Goal: Task Accomplishment & Management: Use online tool/utility

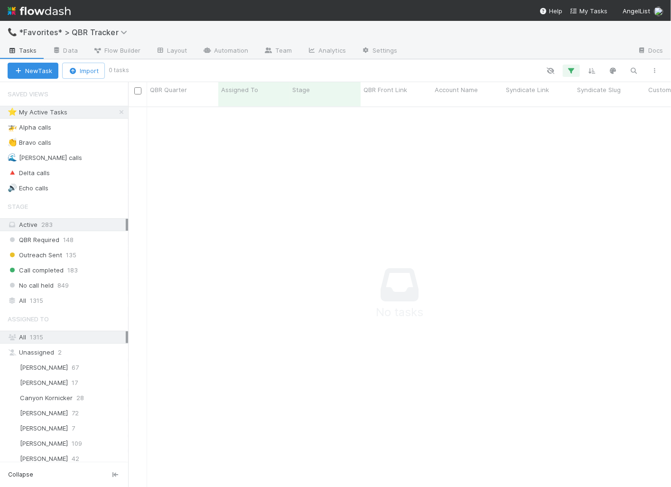
scroll to position [0, 0]
click at [217, 52] on link "Automation" at bounding box center [225, 51] width 61 height 15
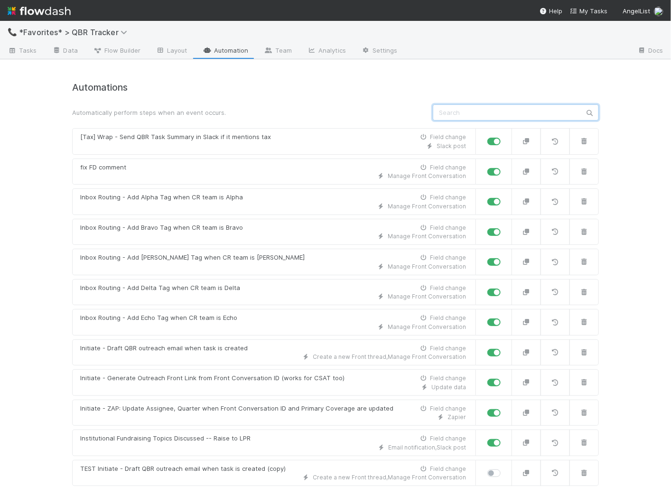
click at [489, 117] on input "text" at bounding box center [516, 112] width 166 height 16
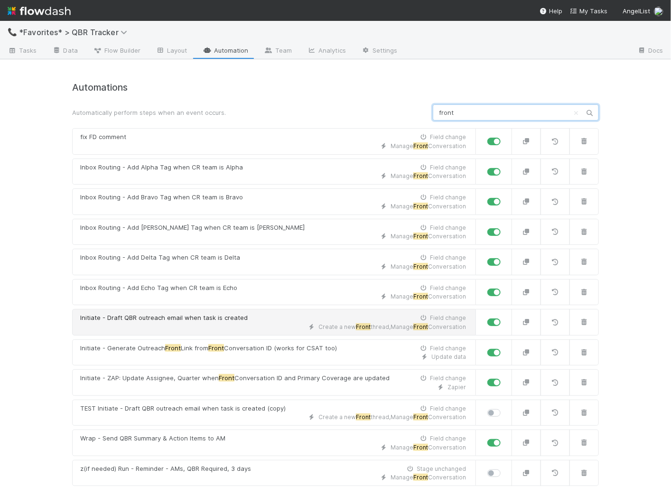
type input "front"
click at [399, 328] on link "Initiate - Draft QBR outreach email when task is created Field change Create a …" at bounding box center [274, 322] width 404 height 27
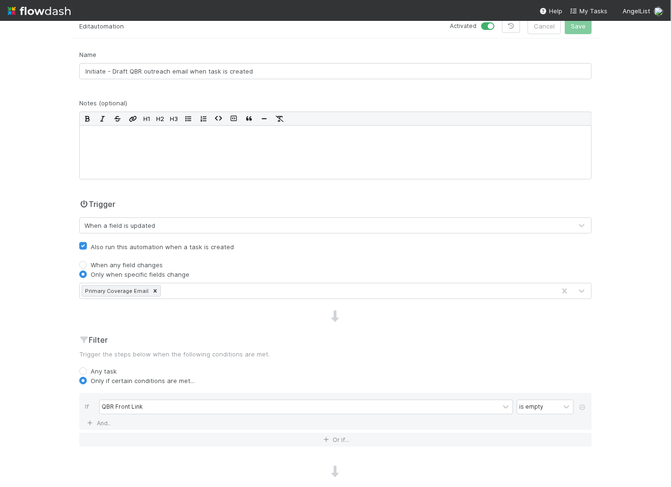
scroll to position [178, 0]
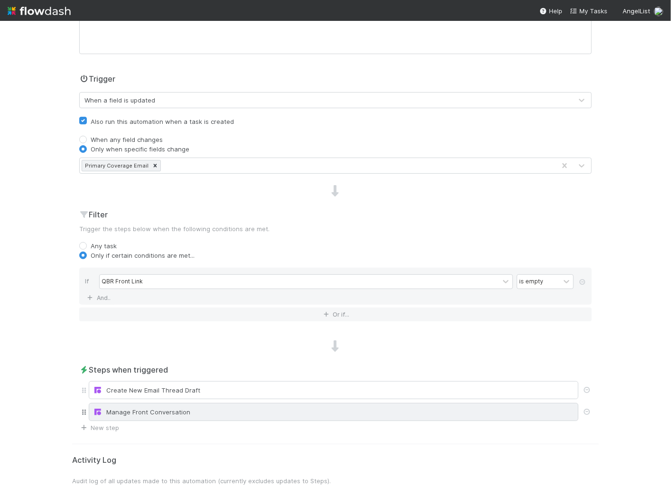
click at [159, 407] on div "Manage Front Conversation" at bounding box center [333, 411] width 481 height 9
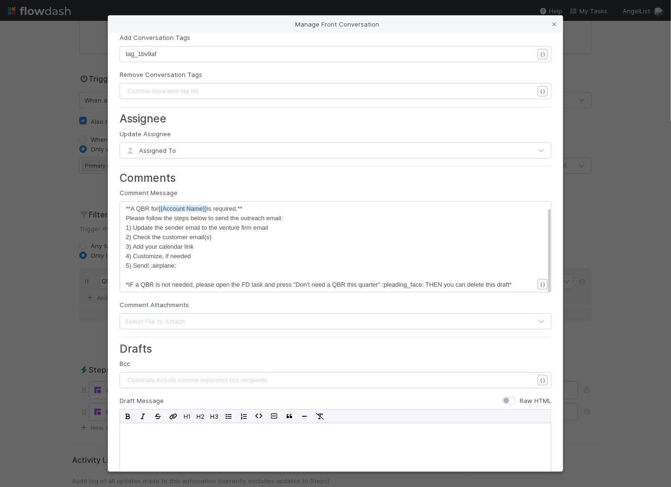
scroll to position [0, 0]
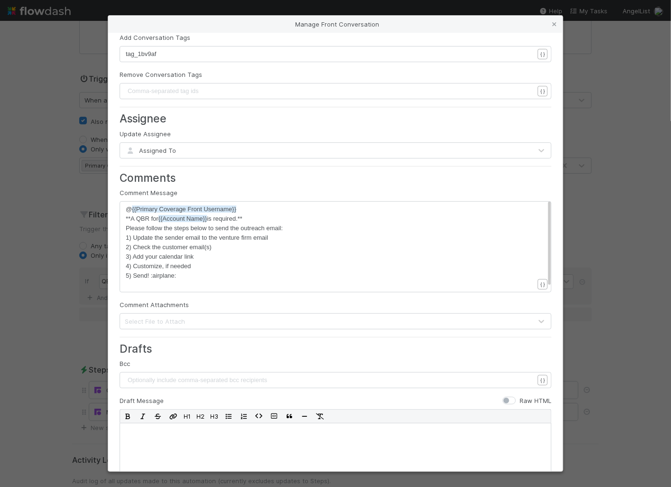
click at [89, 252] on div "Manage Front Conversation Conversation ID or URL xxxxxxxxxx {{QBR Front Convers…" at bounding box center [335, 243] width 671 height 487
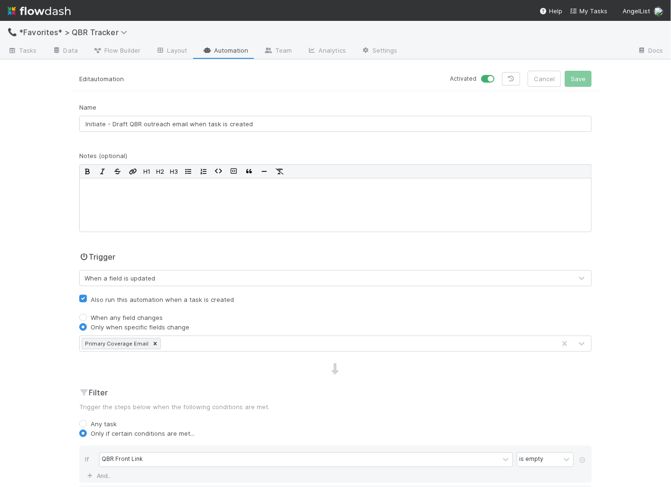
click at [243, 50] on link "Automation" at bounding box center [225, 51] width 61 height 15
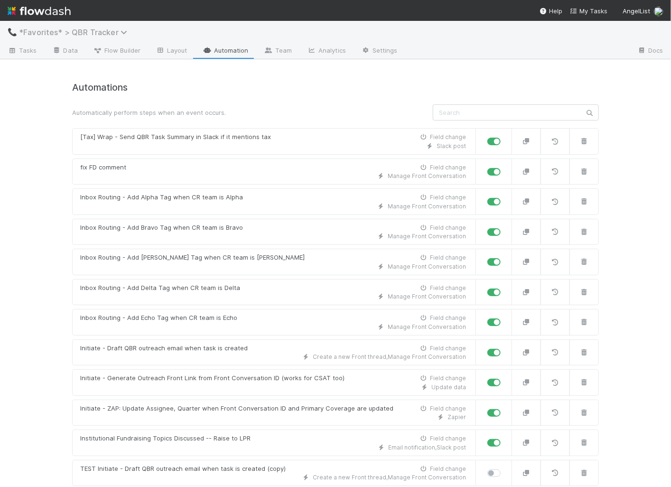
click at [94, 36] on span "*Favorites* > QBR Tracker" at bounding box center [75, 32] width 113 height 9
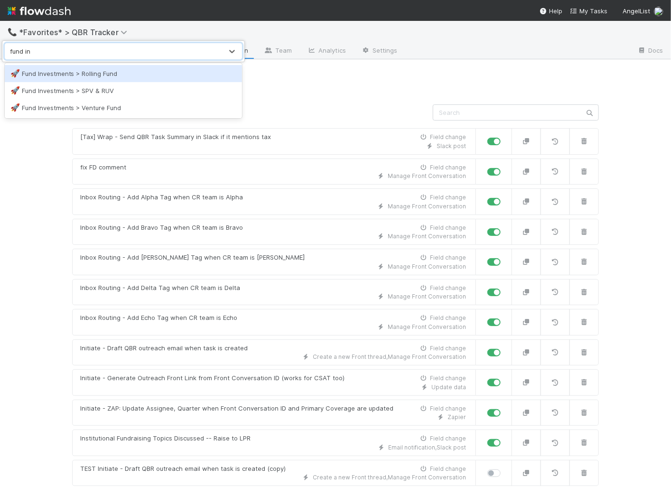
type input "fund inv"
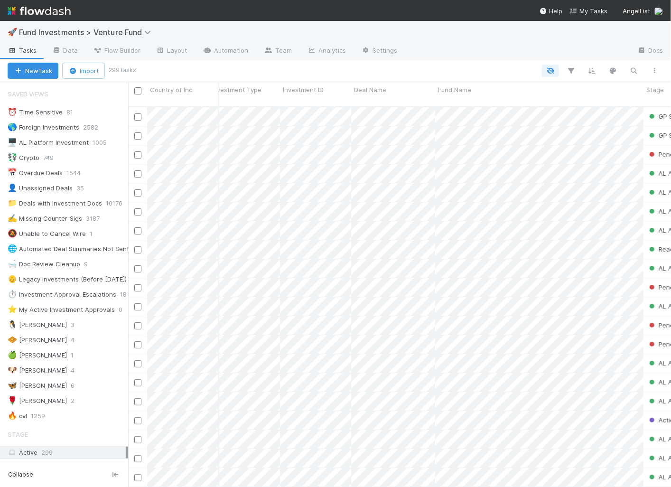
scroll to position [0, 11]
click at [230, 54] on link "Automation" at bounding box center [225, 51] width 61 height 15
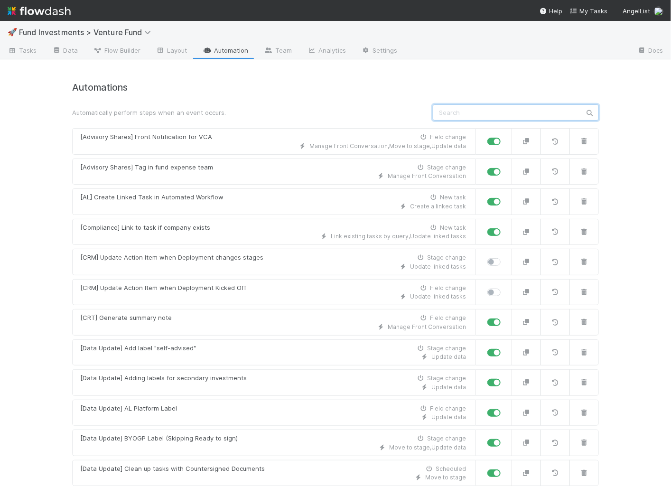
click at [501, 118] on input "text" at bounding box center [516, 112] width 166 height 16
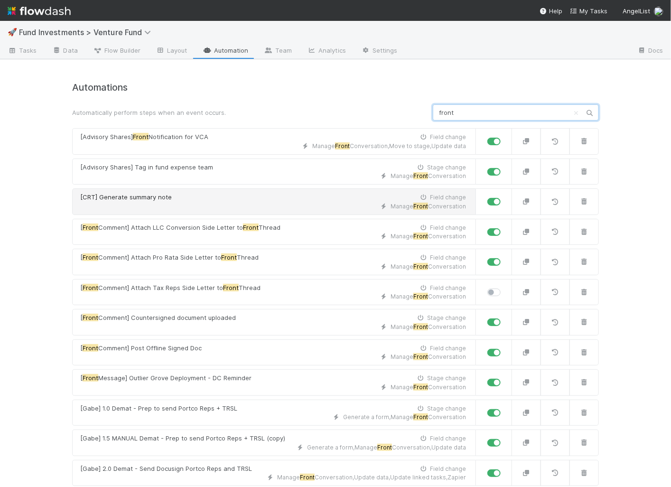
type input "front"
click at [249, 194] on div "[CRT] Generate summary note Field change" at bounding box center [273, 197] width 386 height 9
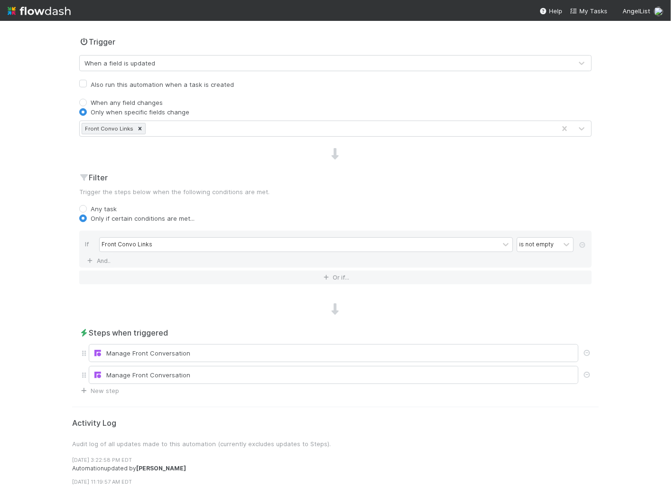
scroll to position [245, 0]
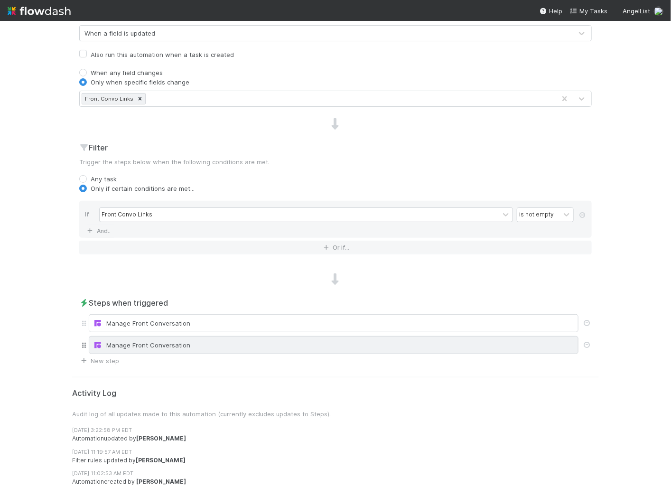
click at [139, 340] on div "Manage Front Conversation" at bounding box center [333, 344] width 481 height 9
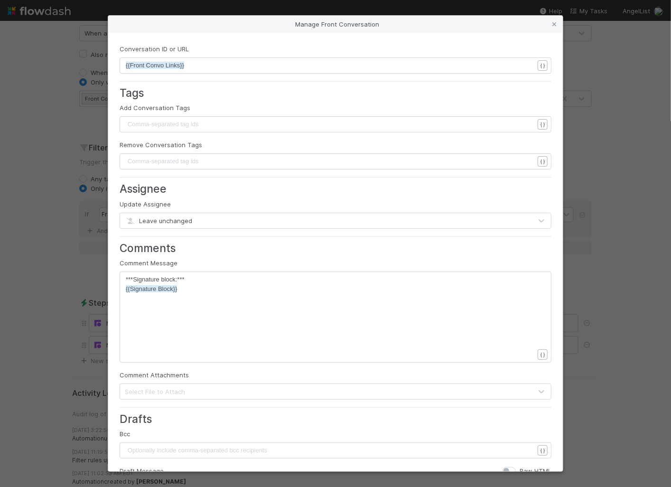
drag, startPoint x: 71, startPoint y: 291, endPoint x: 99, endPoint y: 336, distance: 53.4
click at [71, 291] on div "Manage Front Conversation Conversation ID or URL xxxxxxxxxx {{Front Convo Links…" at bounding box center [335, 243] width 671 height 487
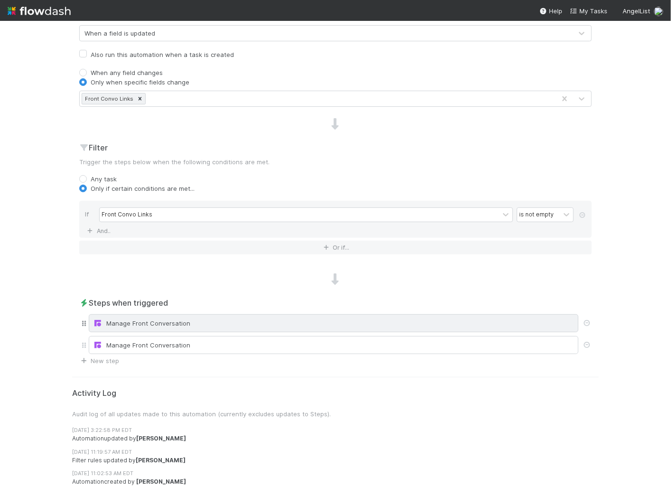
click at [116, 327] on div "Manage Front Conversation" at bounding box center [333, 323] width 489 height 18
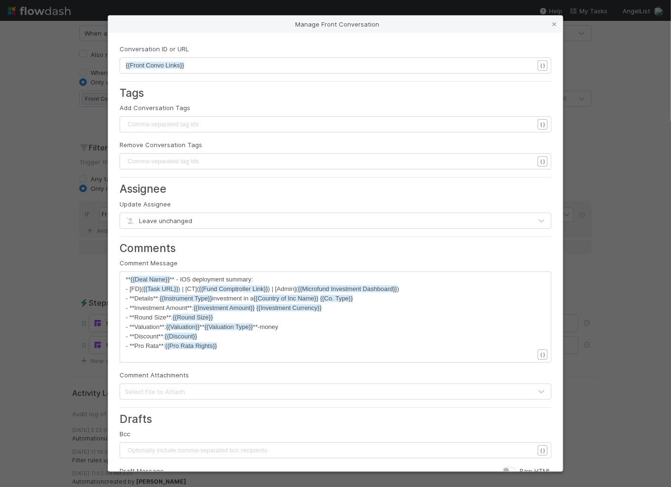
scroll to position [5, 0]
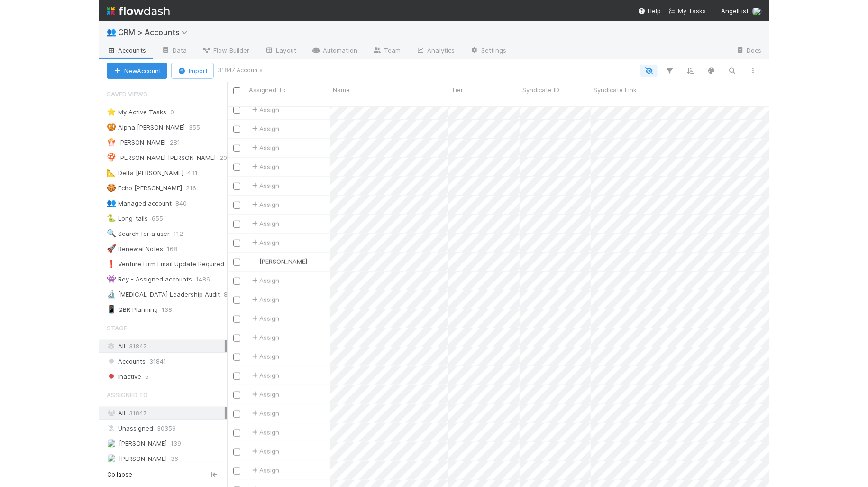
scroll to position [388, 740]
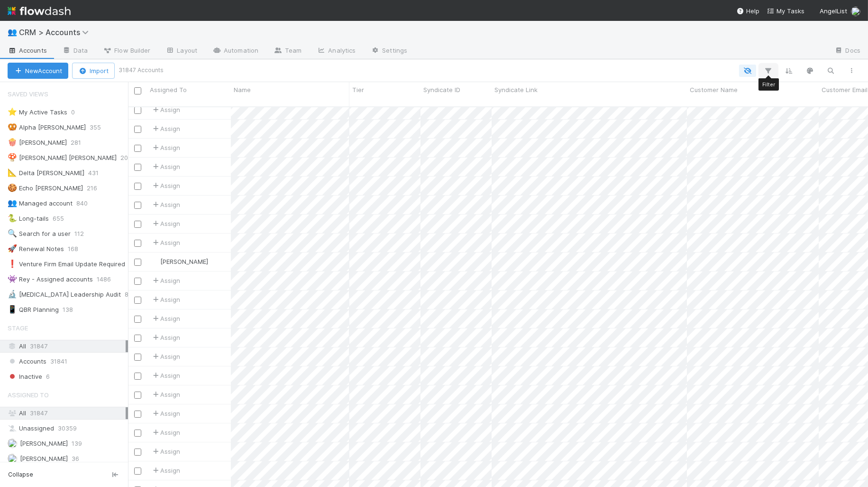
click at [670, 68] on icon "button" at bounding box center [768, 70] width 9 height 9
click at [670, 70] on div "Add Filter" at bounding box center [434, 243] width 868 height 487
click at [670, 69] on icon "button" at bounding box center [768, 70] width 9 height 9
drag, startPoint x: 677, startPoint y: 101, endPoint x: 667, endPoint y: 103, distance: 10.7
click at [670, 101] on button "Add Filter" at bounding box center [623, 99] width 285 height 14
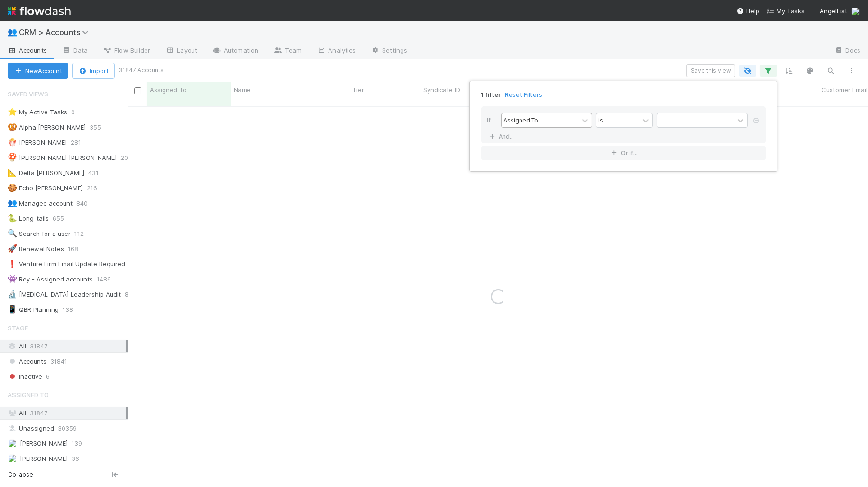
click at [552, 121] on div "Assigned To" at bounding box center [540, 120] width 77 height 14
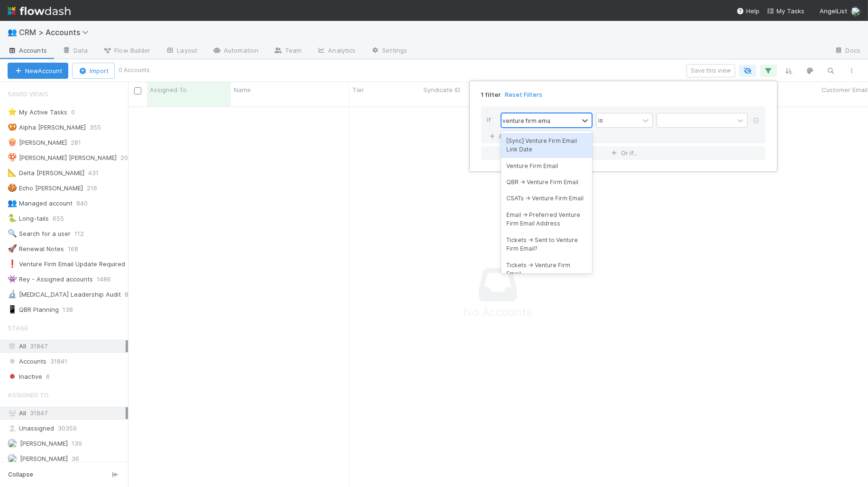
type input "venture firm email"
click at [561, 163] on div "Venture Firm Email" at bounding box center [546, 166] width 91 height 16
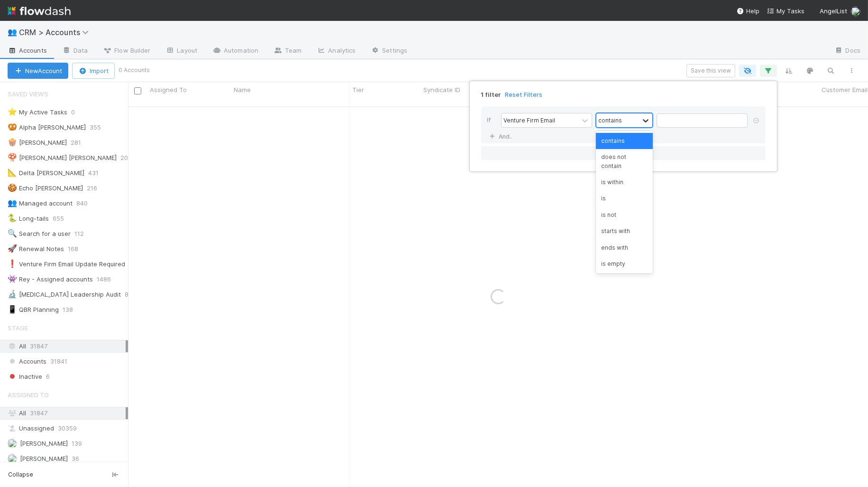
click at [648, 117] on icon at bounding box center [645, 120] width 9 height 9
click at [627, 264] on div "is not empty" at bounding box center [624, 272] width 57 height 16
click at [506, 138] on link "And.." at bounding box center [502, 136] width 30 height 14
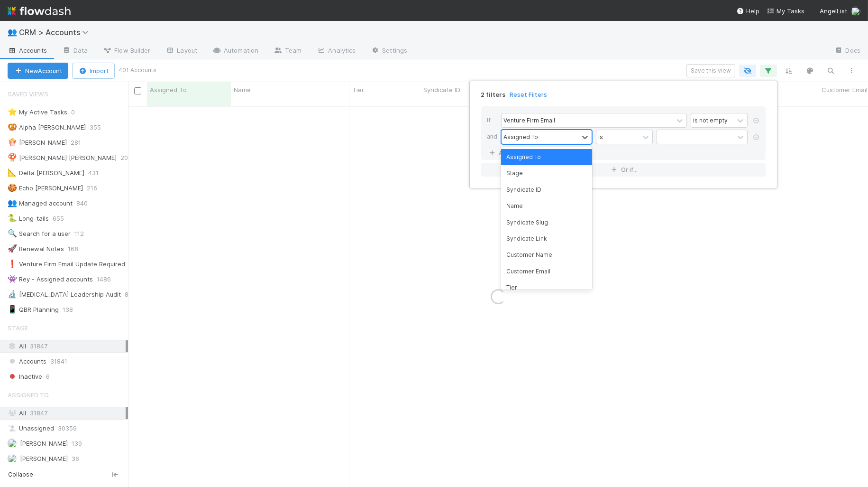
click at [552, 138] on div "Assigned To" at bounding box center [540, 137] width 77 height 14
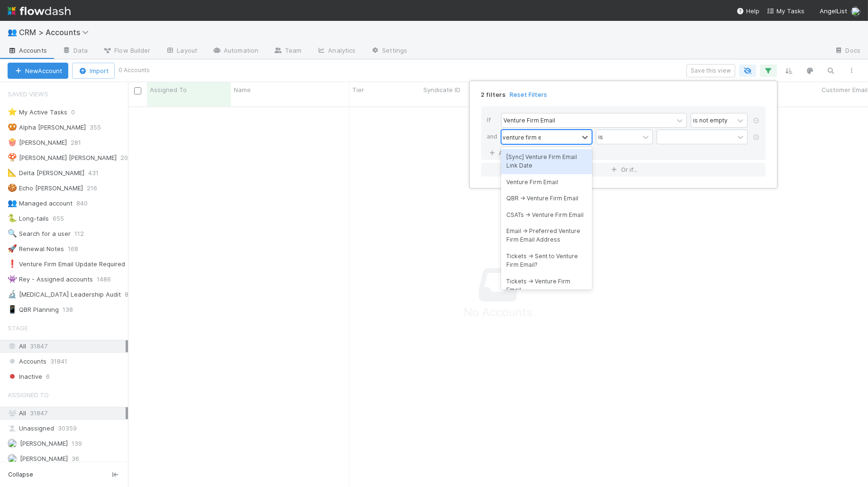
type input "venture firm email"
click at [523, 179] on div "Venture Firm Email" at bounding box center [546, 182] width 91 height 16
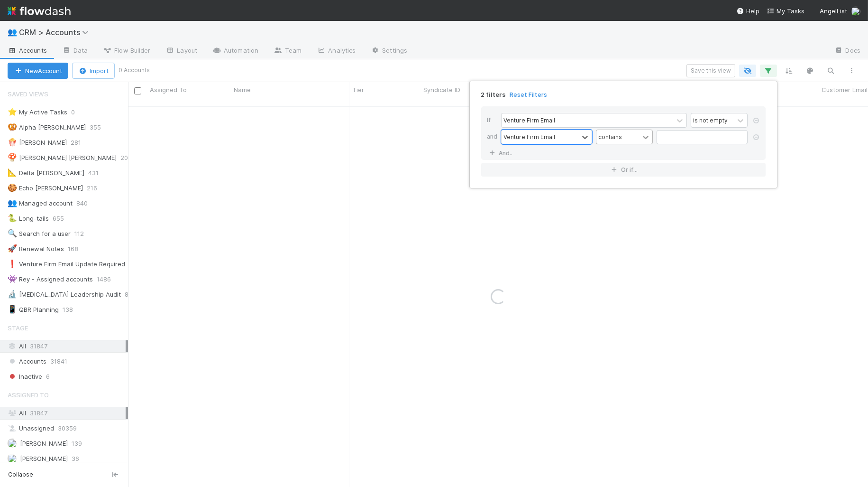
click at [644, 132] on icon at bounding box center [645, 136] width 9 height 9
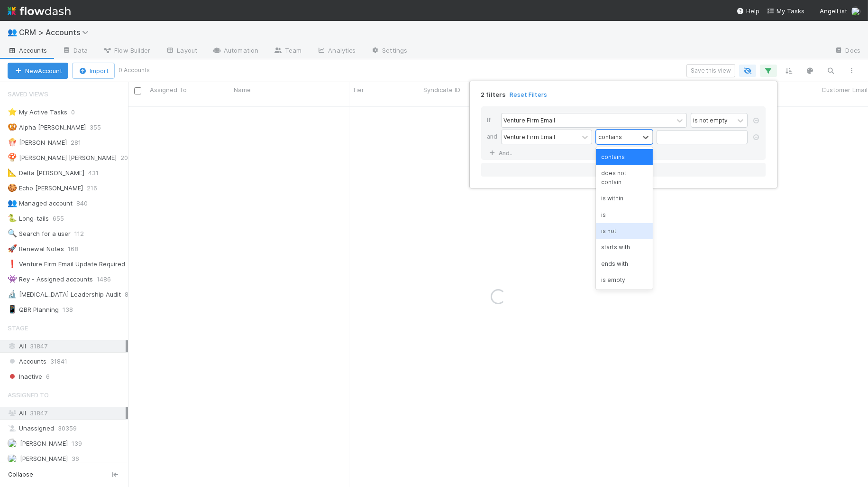
drag, startPoint x: 640, startPoint y: 219, endPoint x: 668, endPoint y: 147, distance: 76.9
click at [639, 223] on div "is not" at bounding box center [624, 231] width 57 height 16
click at [670, 134] on input "text" at bounding box center [702, 137] width 91 height 14
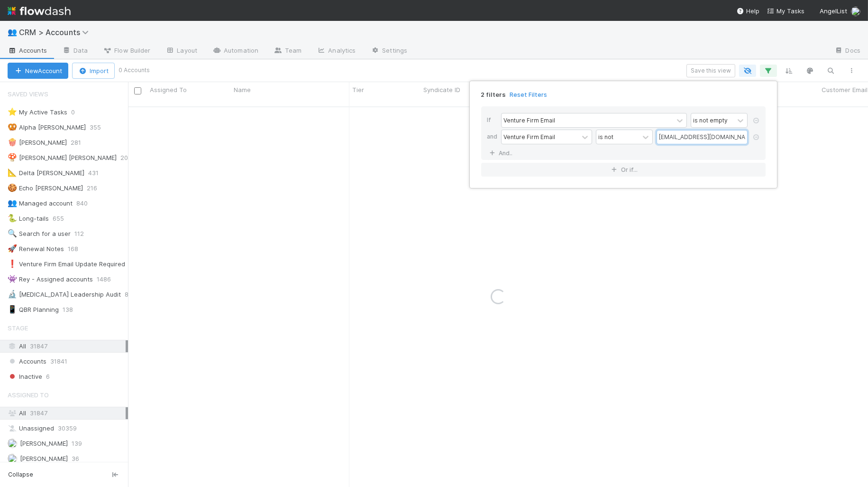
type input "lead@angellist.com"
click at [653, 100] on div "If Venture Firm Email is not empty and Venture Firm Email is not lead@angellist…" at bounding box center [624, 141] width 300 height 85
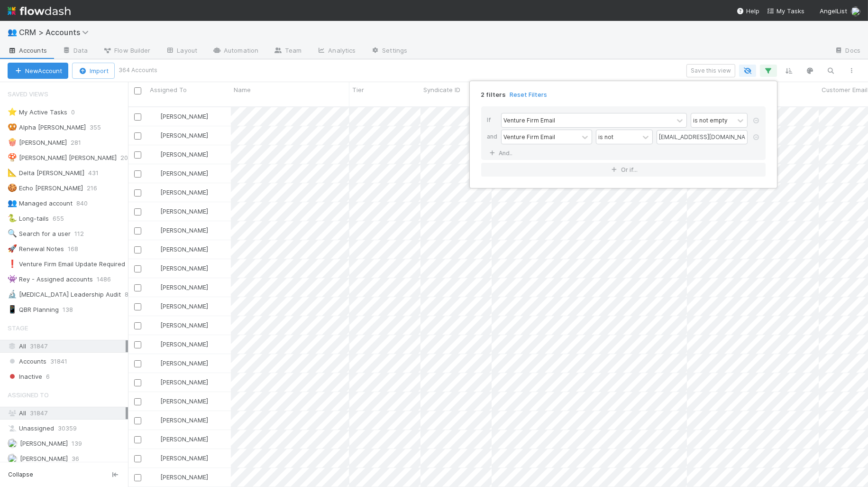
click at [309, 68] on div "2 filters Reset Filters If Venture Firm Email is not empty and Venture Firm Ema…" at bounding box center [434, 243] width 868 height 487
click at [670, 70] on icon "button" at bounding box center [851, 71] width 9 height 6
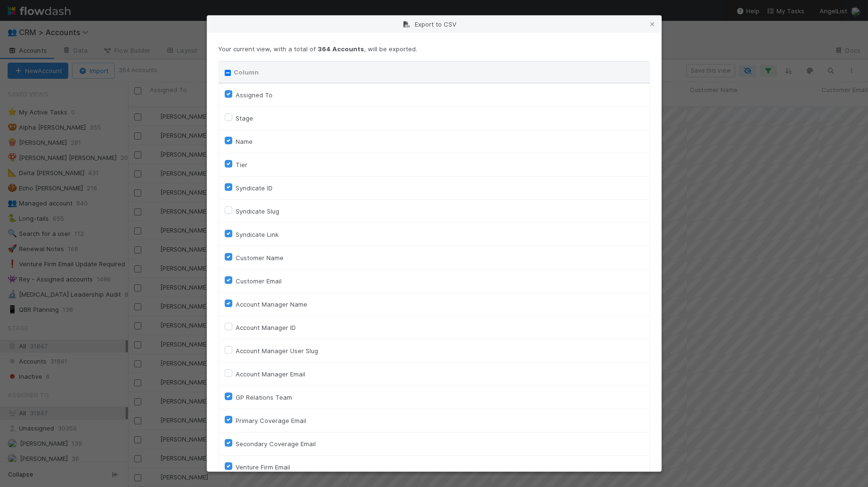
click at [226, 70] on input "Column" at bounding box center [228, 73] width 6 height 6
checkbox input "true"
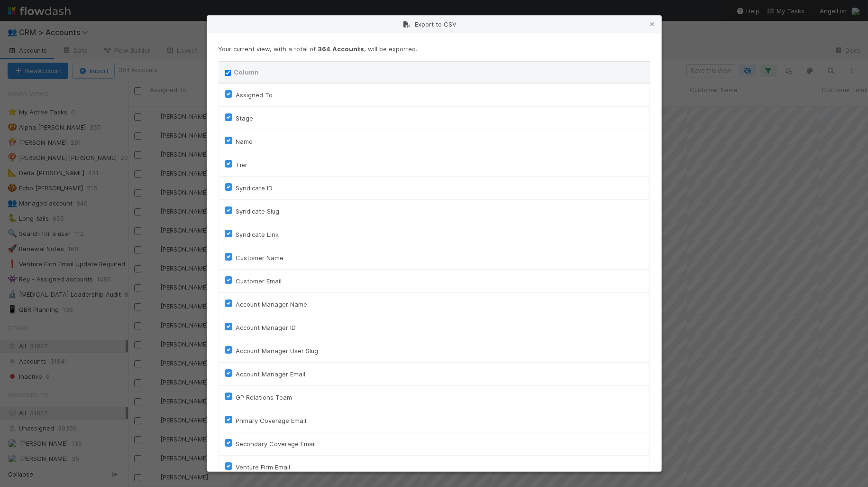
checkbox input "true"
checkbox On "true"
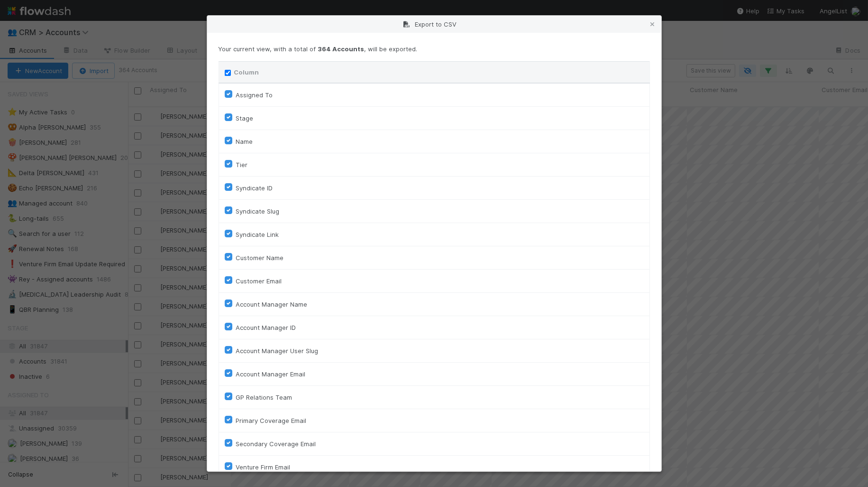
checkbox On "true"
checkbox input "true"
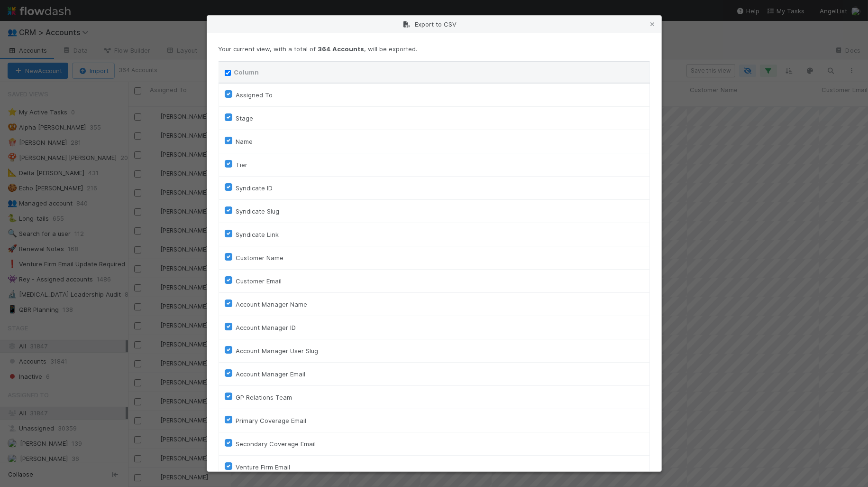
checkbox input "true"
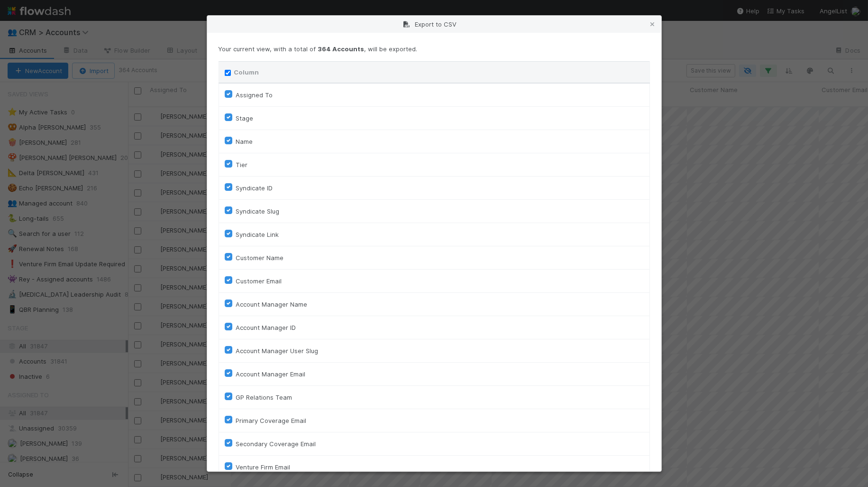
checkbox input "true"
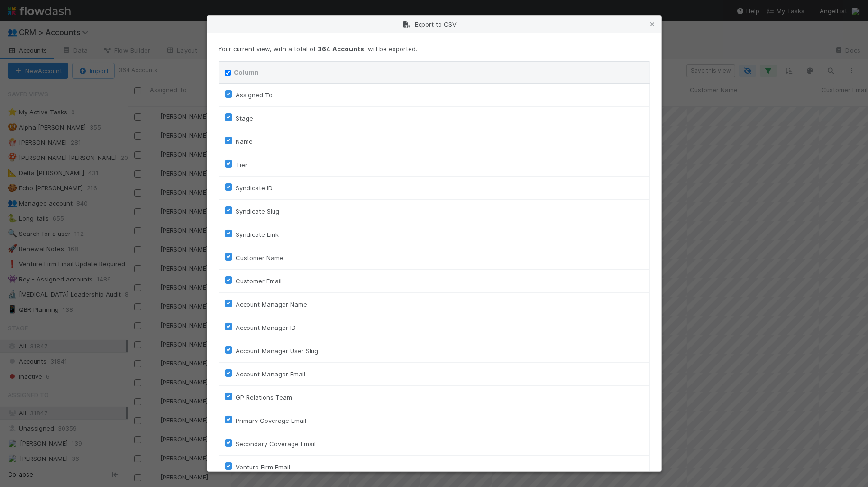
checkbox input "true"
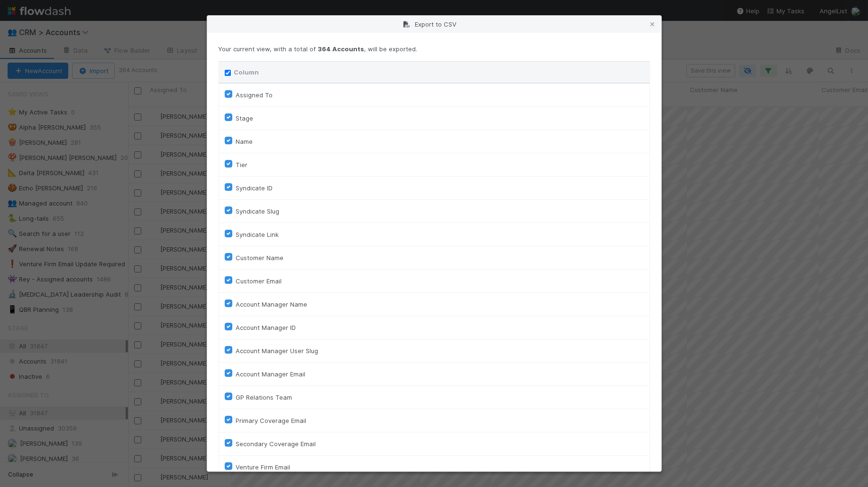
click at [227, 72] on input "Column" at bounding box center [228, 73] width 6 height 6
checkbox input "false"
checkbox To "false"
checkbox input "false"
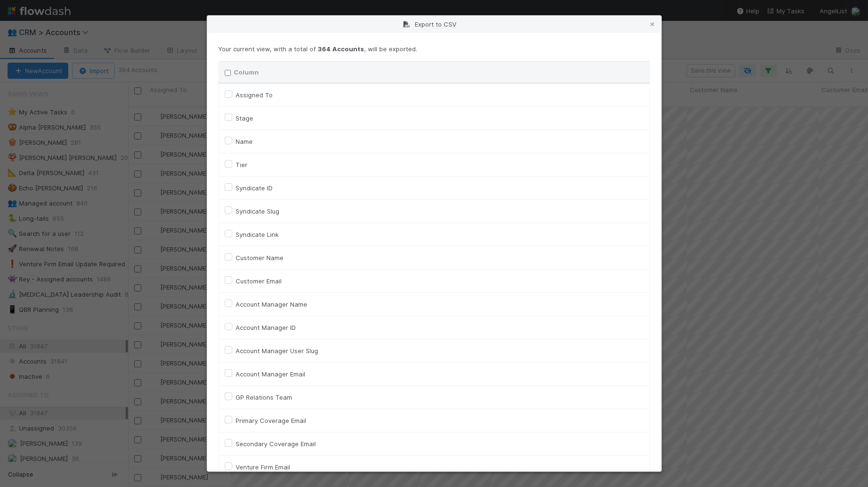
checkbox input "false"
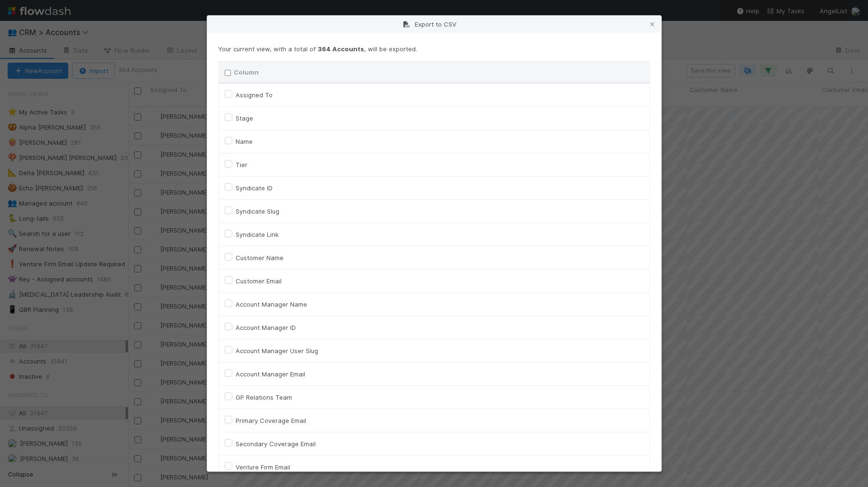
checkbox input "false"
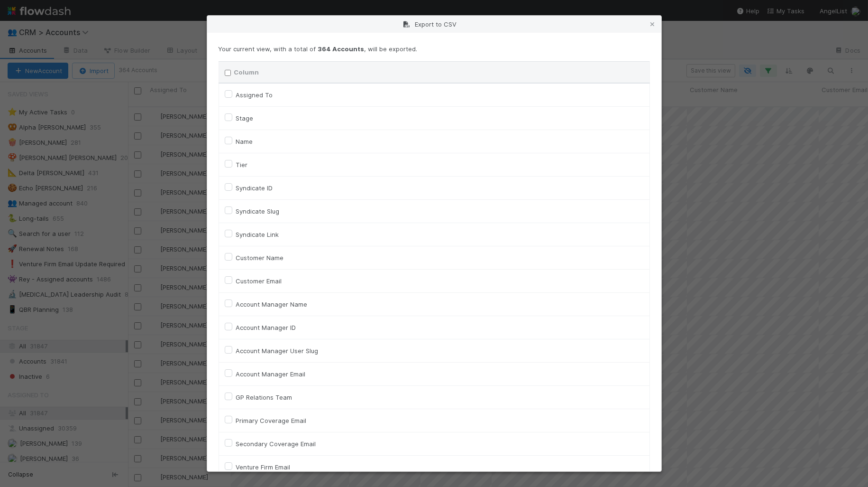
checkbox input "false"
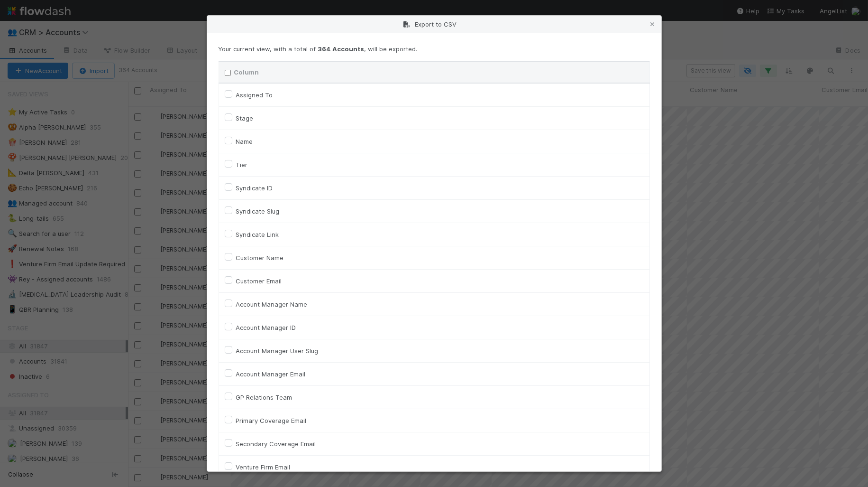
checkbox input "false"
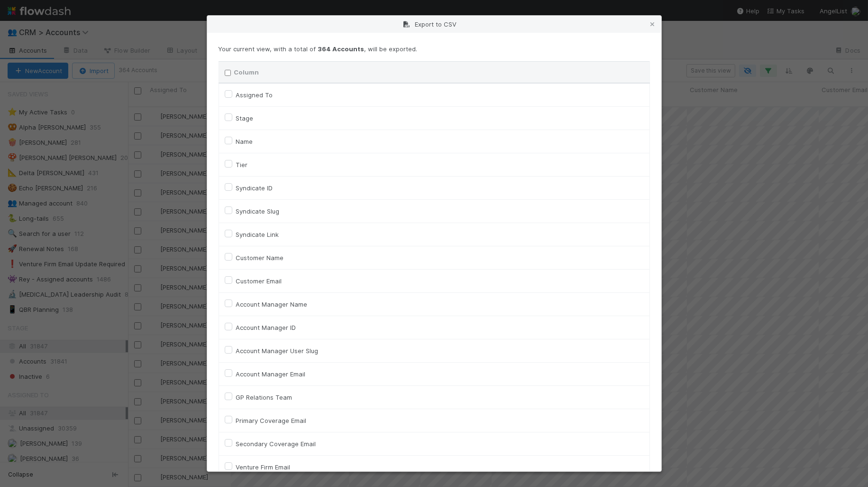
checkbox input "false"
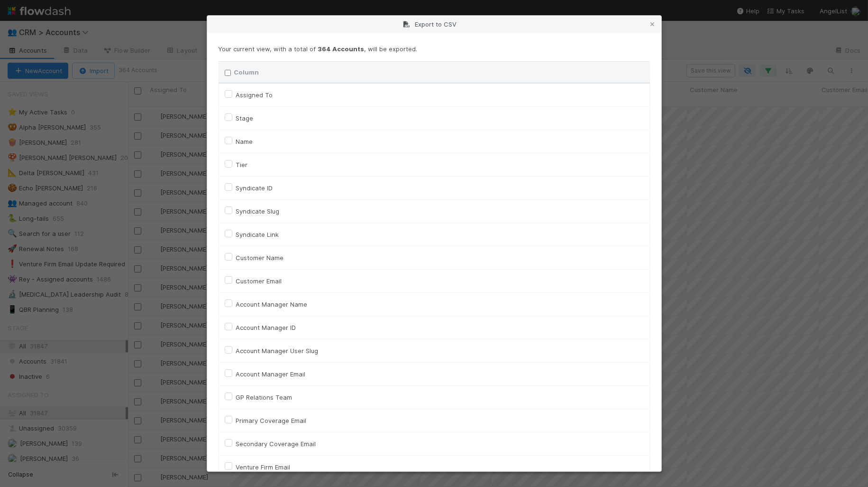
checkbox On "false"
checkbox input "false"
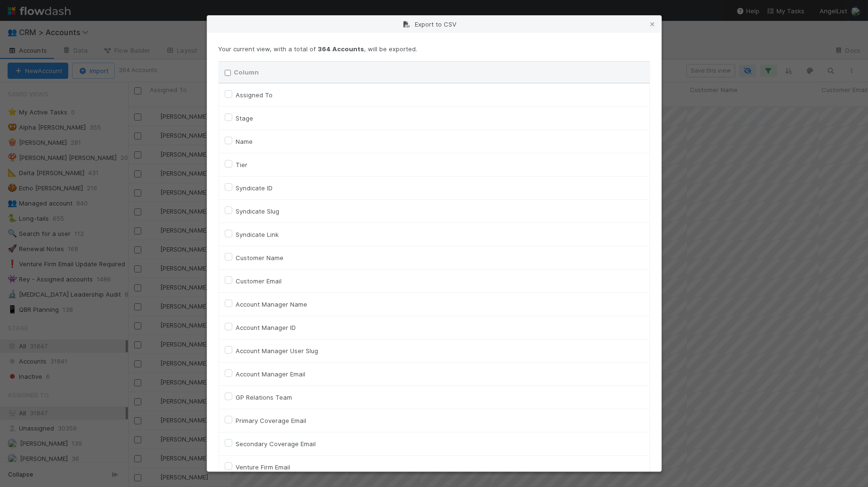
checkbox input "false"
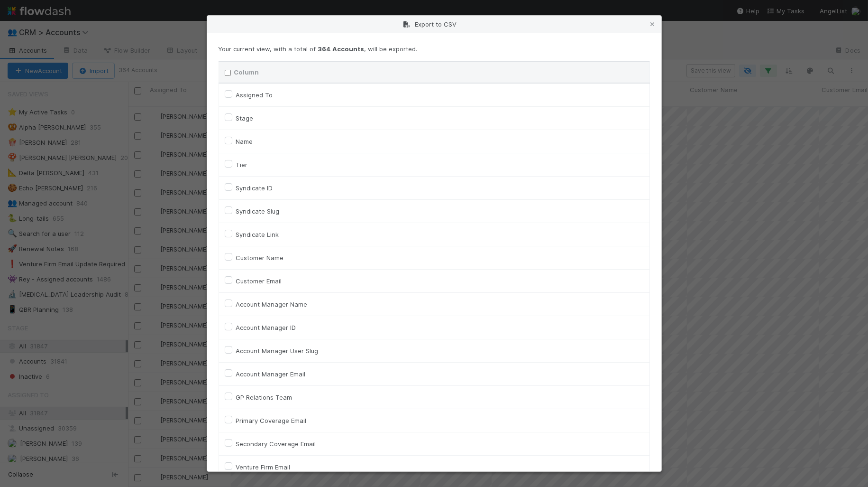
checkbox input "false"
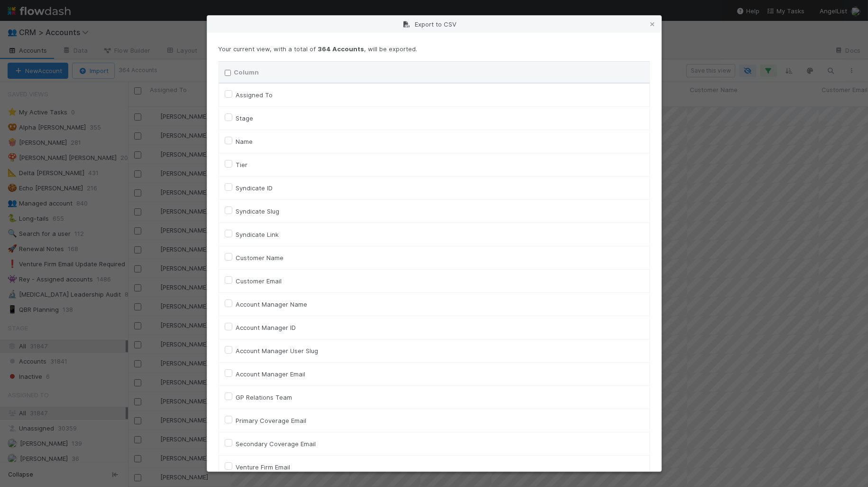
checkbox input "false"
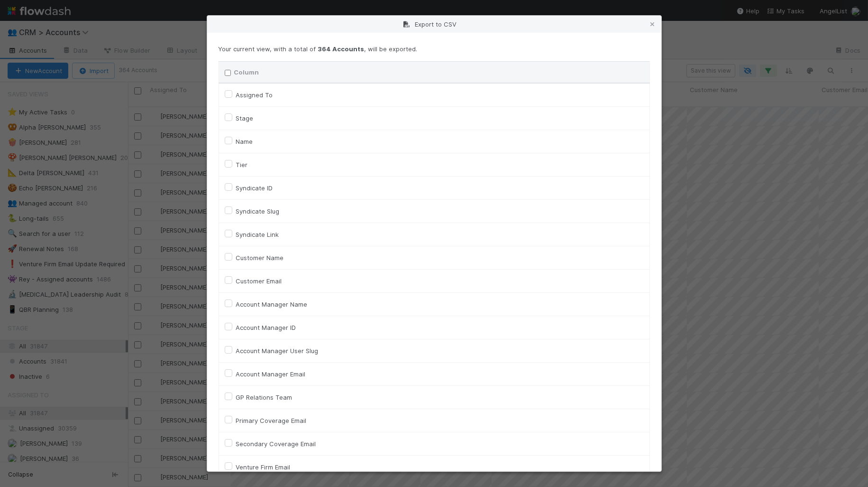
checkbox input "false"
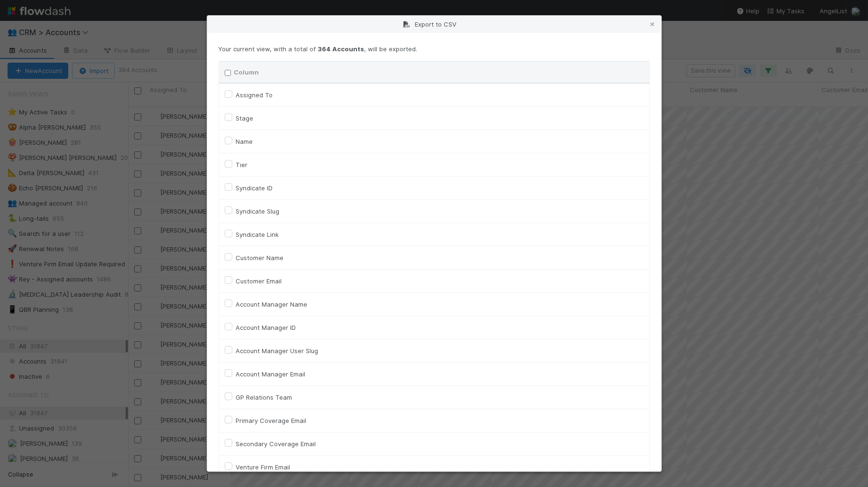
checkbox input "false"
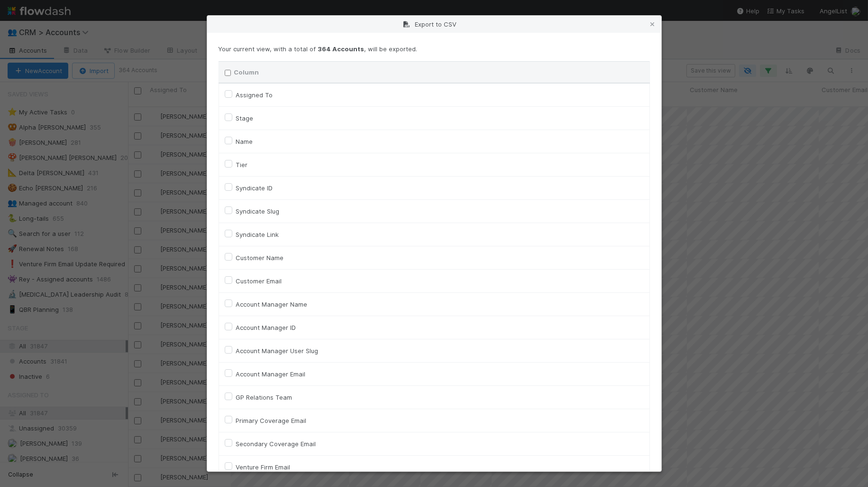
checkbox input "false"
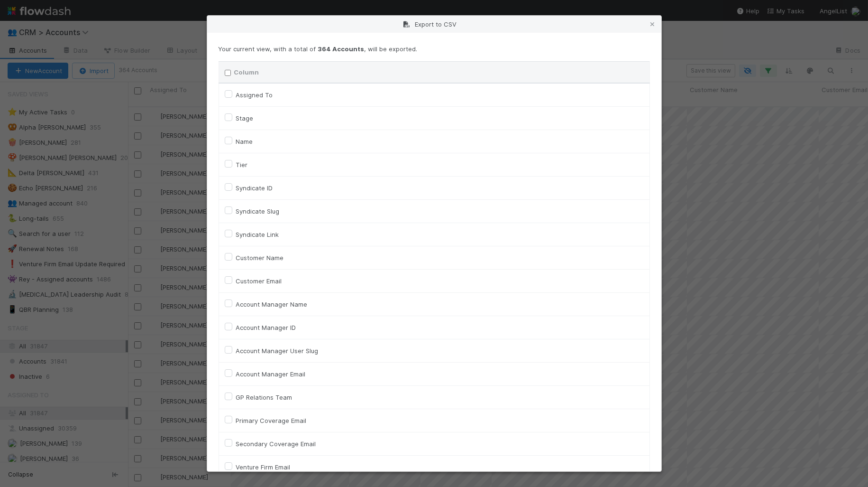
checkbox input "false"
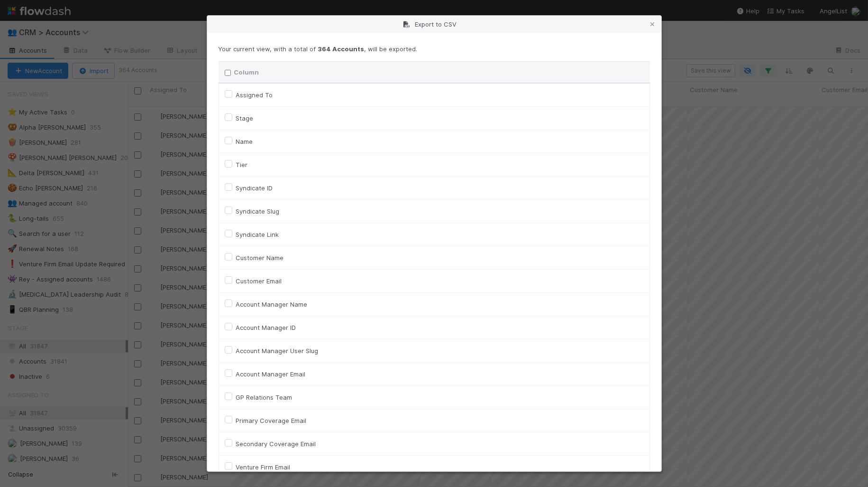
checkbox input "false"
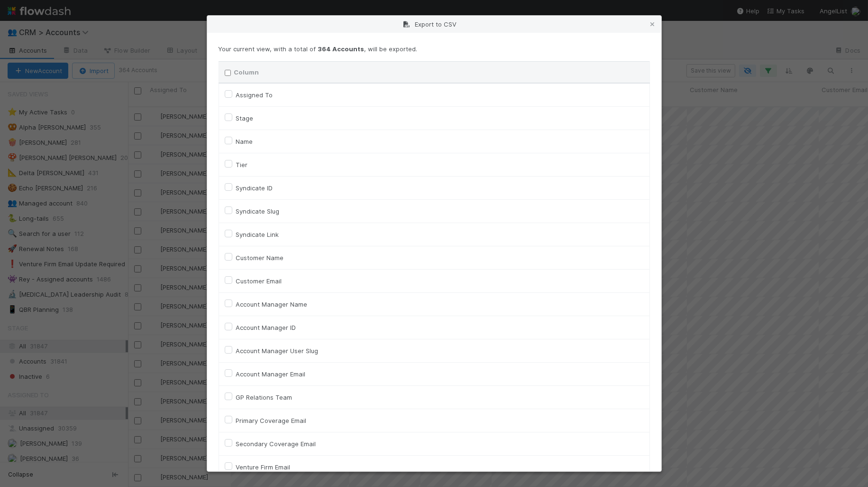
checkbox input "false"
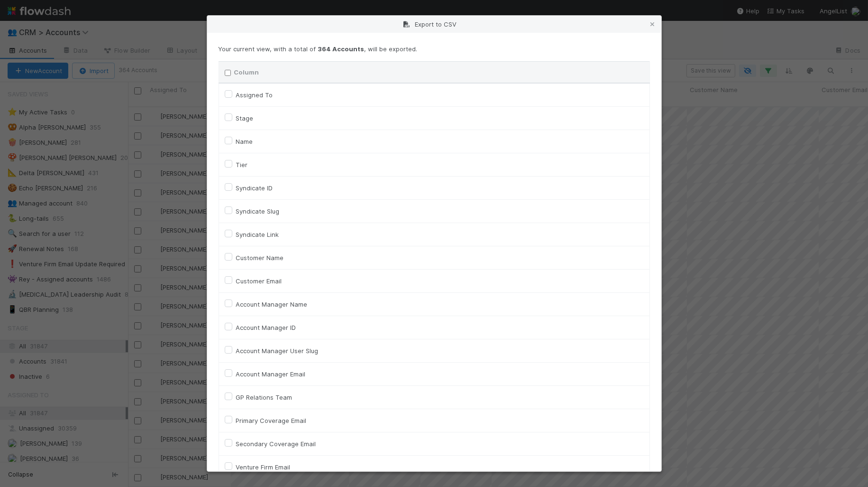
checkbox input "false"
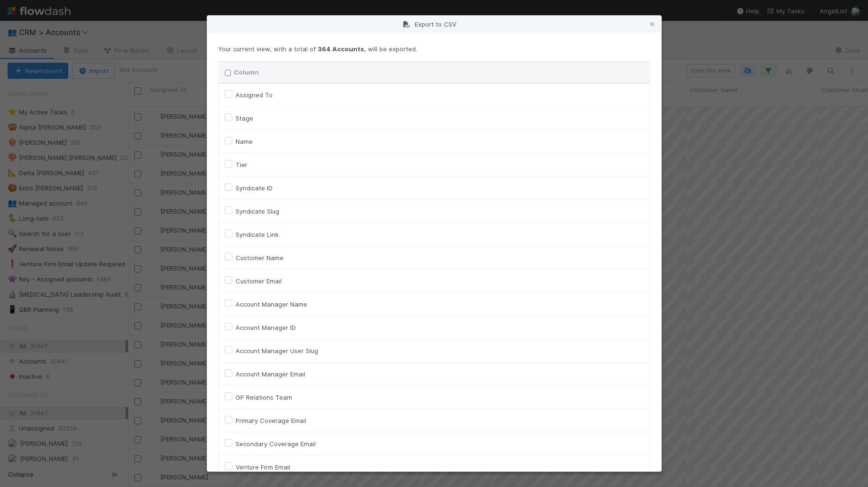
checkbox input "false"
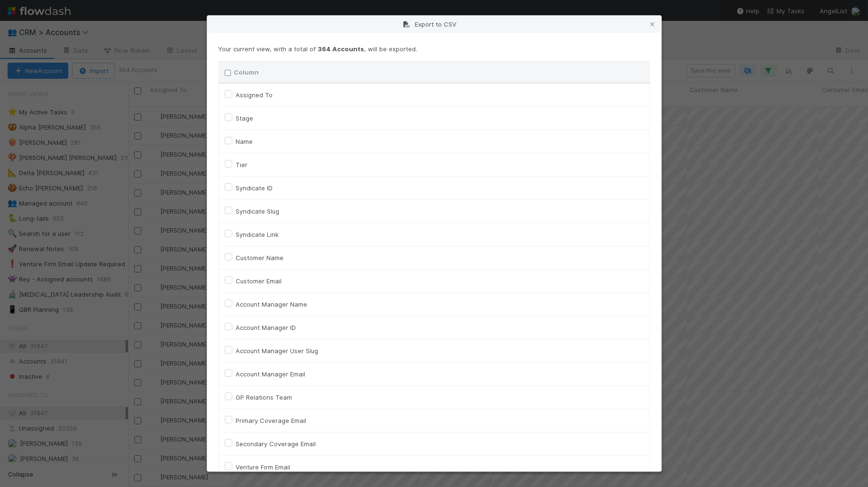
checkbox input "false"
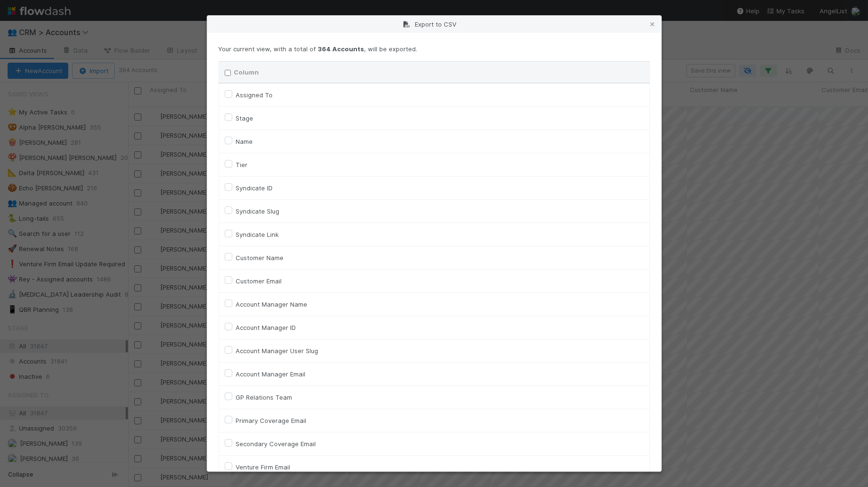
checkbox input "false"
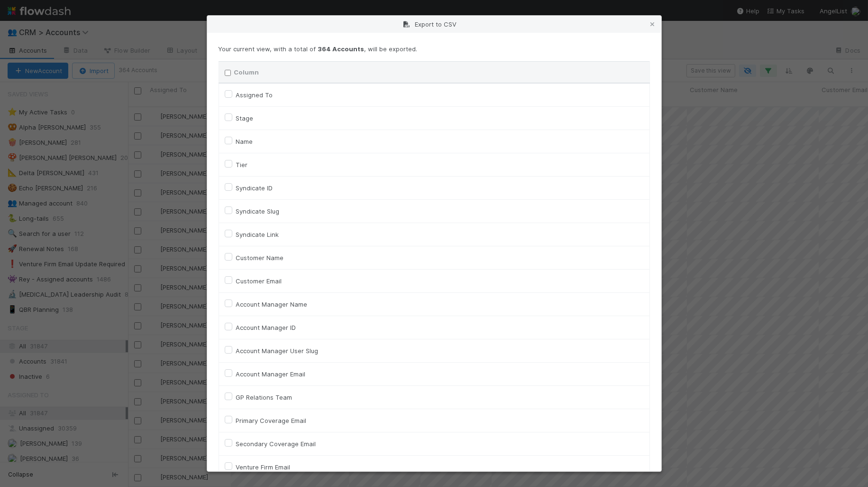
checkbox input "false"
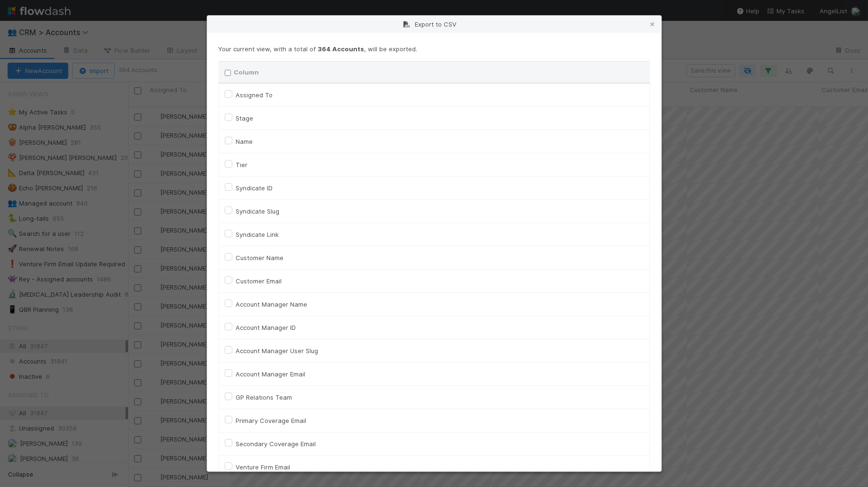
checkbox input "false"
checkbox URL "false"
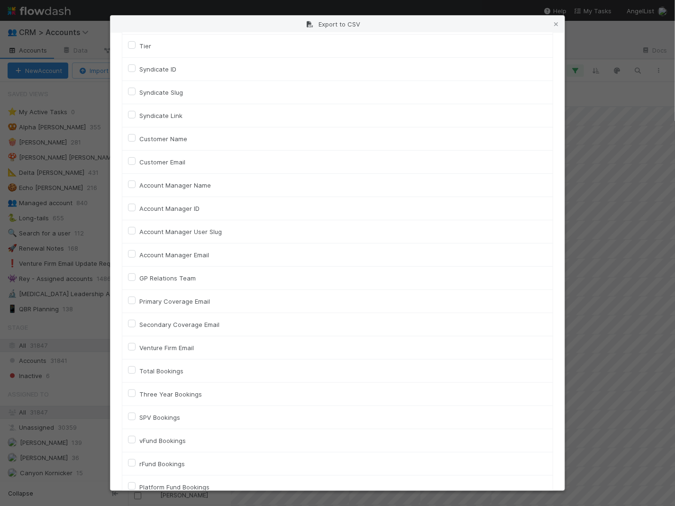
scroll to position [126, 0]
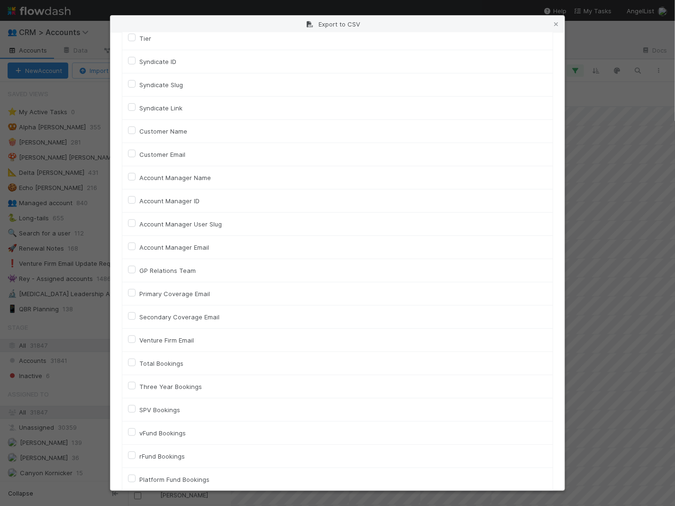
click at [139, 335] on label "Venture Firm Email" at bounding box center [166, 340] width 55 height 11
click at [130, 335] on input "Venture Firm Email" at bounding box center [132, 339] width 8 height 9
checkbox input "true"
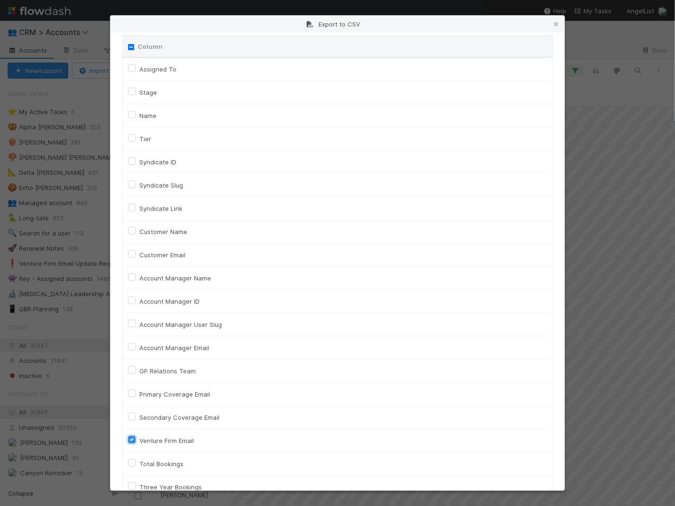
scroll to position [21, 0]
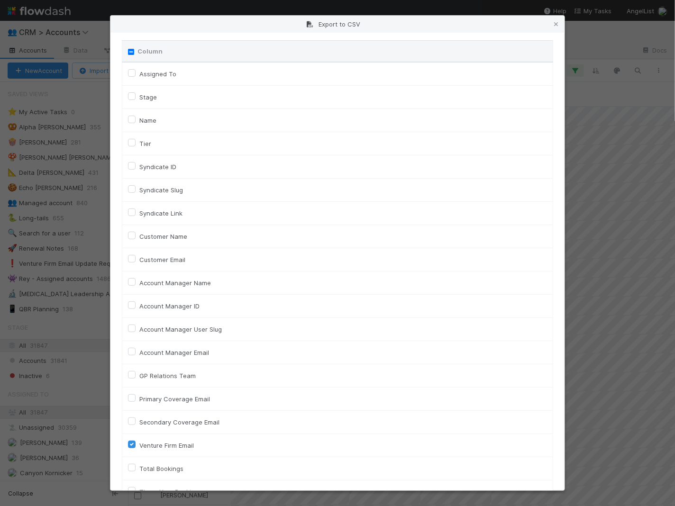
click at [139, 119] on label "Name" at bounding box center [147, 120] width 17 height 11
click at [132, 119] on input "Name" at bounding box center [132, 119] width 8 height 9
checkbox input "true"
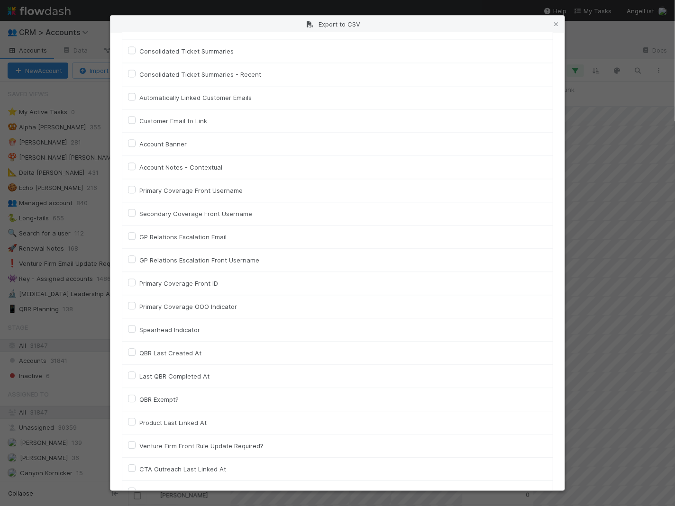
scroll to position [892, 0]
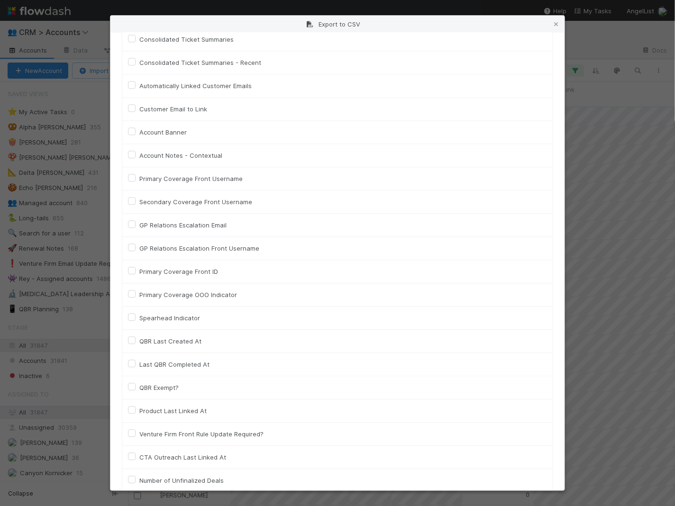
click at [193, 173] on label "Primary Coverage Front Username" at bounding box center [190, 178] width 103 height 11
click at [136, 173] on input "Primary Coverage Front Username" at bounding box center [132, 177] width 8 height 9
checkbox input "true"
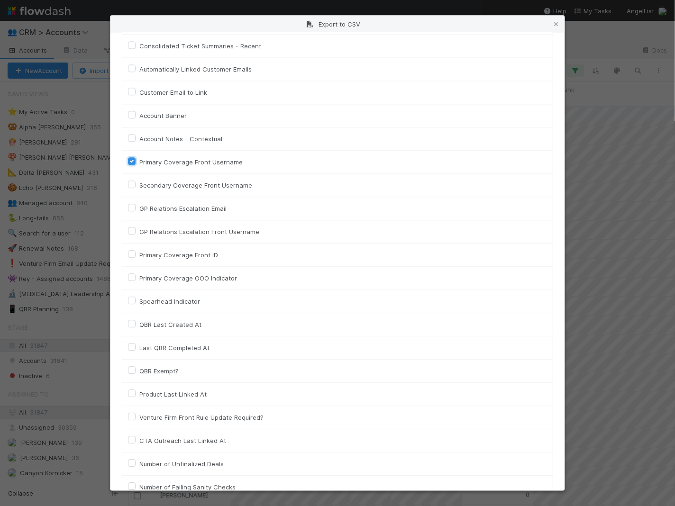
scroll to position [917, 0]
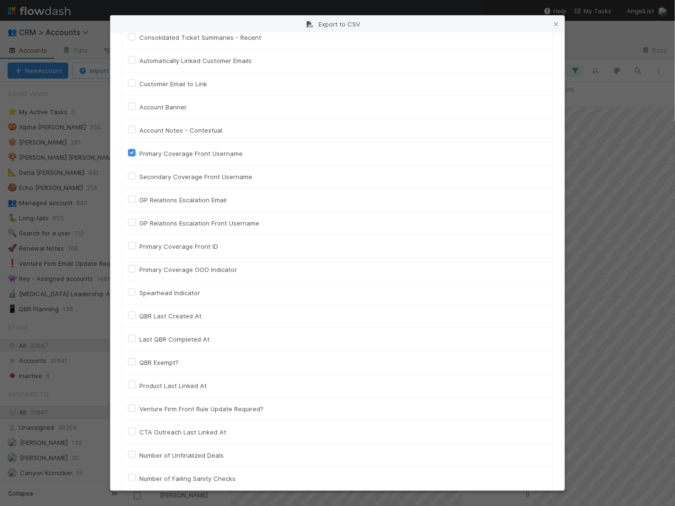
click at [213, 241] on label "Primary Coverage Front ID" at bounding box center [178, 246] width 79 height 11
click at [139, 241] on label "Primary Coverage Front ID" at bounding box center [178, 246] width 79 height 11
click at [133, 241] on input "Primary Coverage Front ID" at bounding box center [132, 245] width 8 height 9
checkbox input "true"
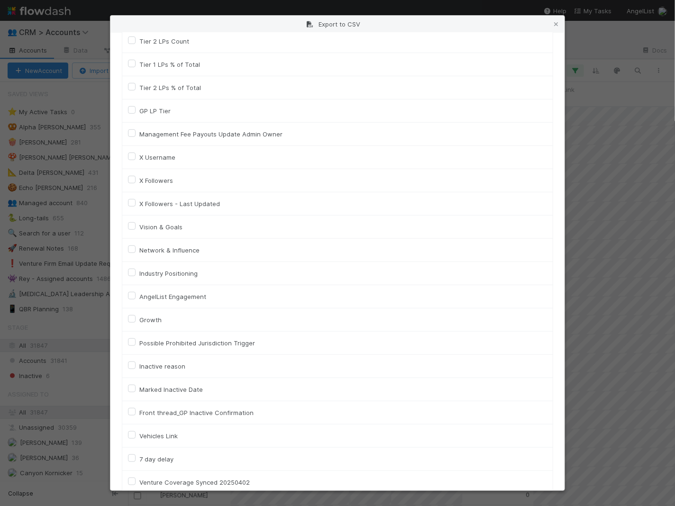
scroll to position [2044, 0]
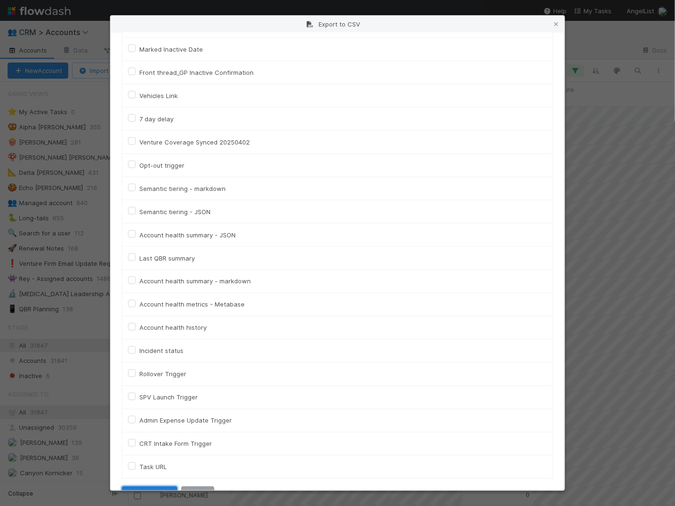
click at [147, 486] on button "Generate CSV" at bounding box center [149, 495] width 55 height 16
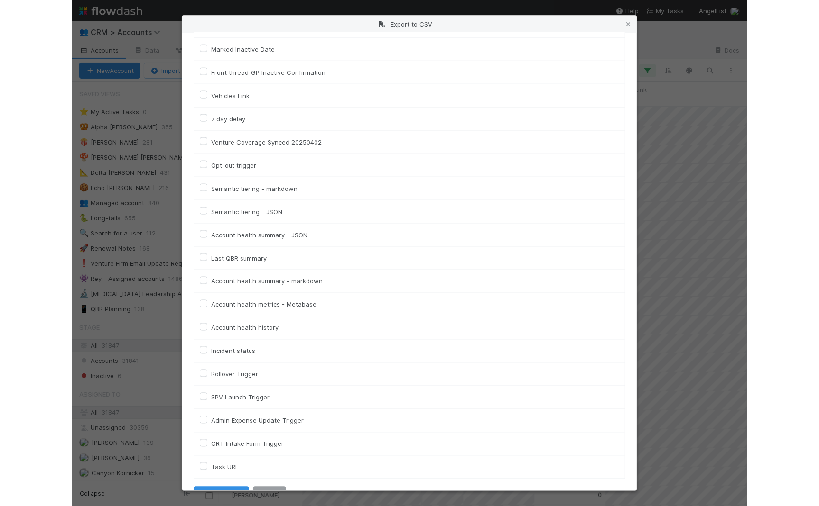
scroll to position [0, 0]
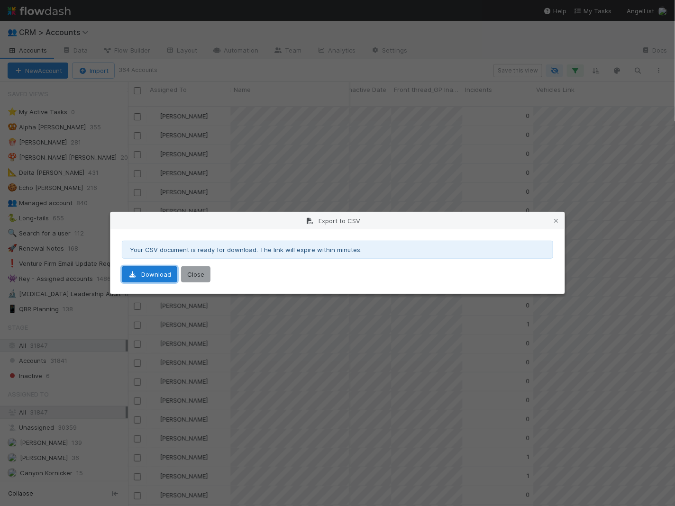
click at [163, 280] on link "Download" at bounding box center [149, 275] width 55 height 16
click at [555, 220] on icon at bounding box center [556, 221] width 9 height 6
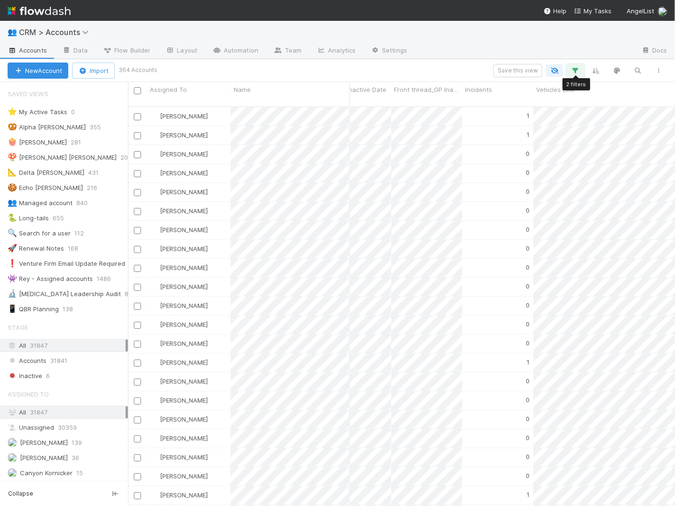
click at [580, 70] on icon "button" at bounding box center [575, 70] width 9 height 9
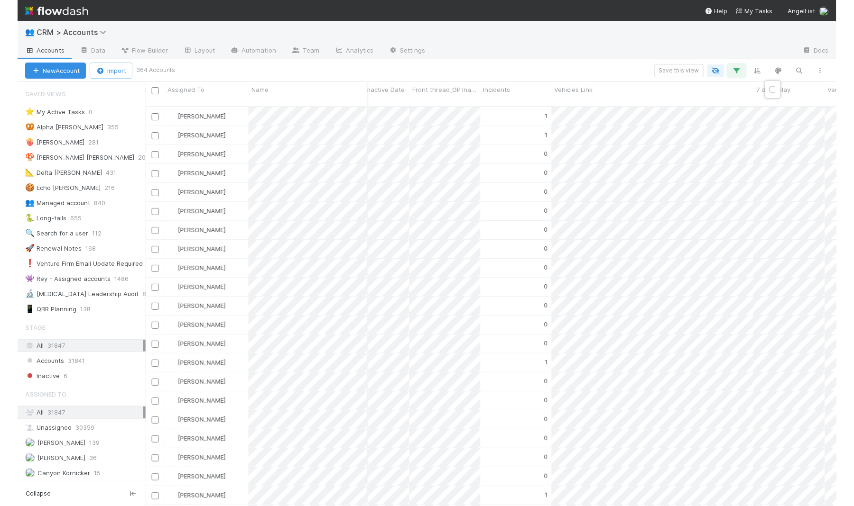
scroll to position [408, 726]
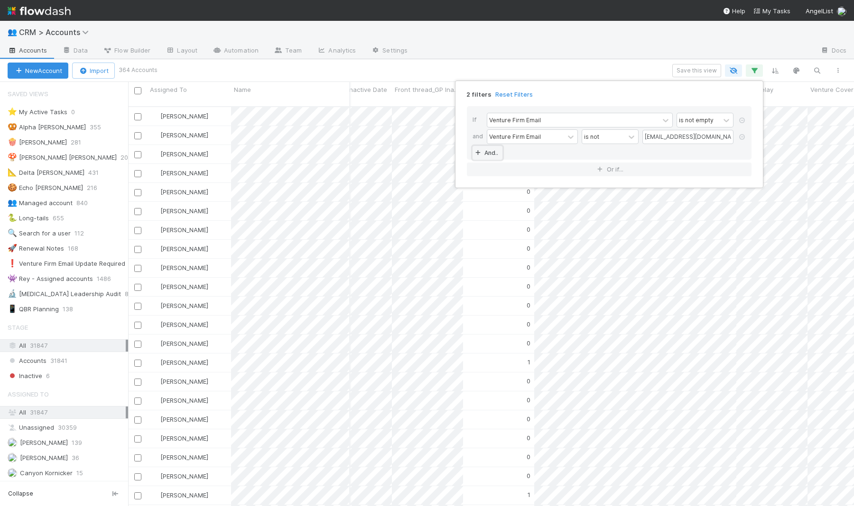
click at [490, 150] on link "And.." at bounding box center [487, 153] width 30 height 14
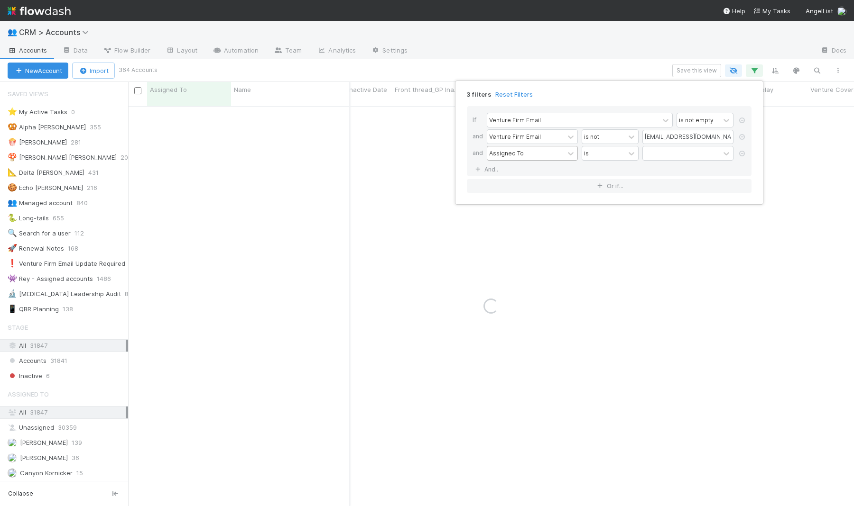
click at [512, 154] on div "Assigned To" at bounding box center [506, 153] width 35 height 9
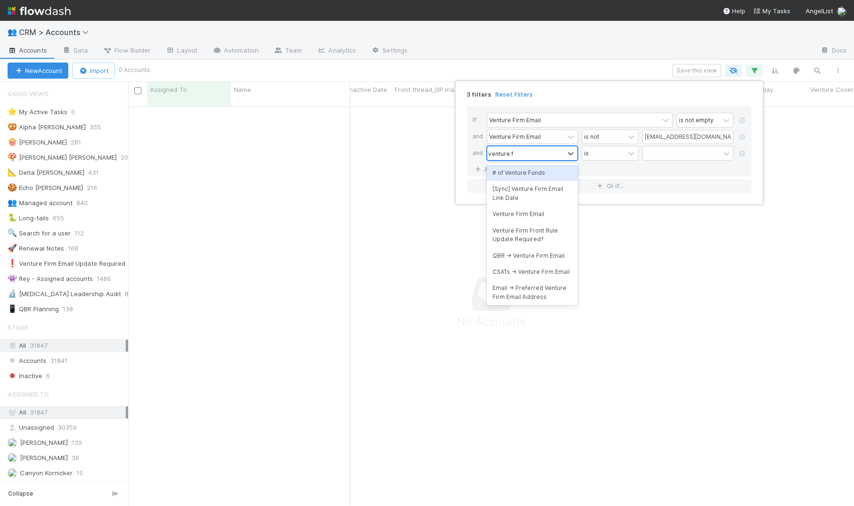
type input "venture firm"
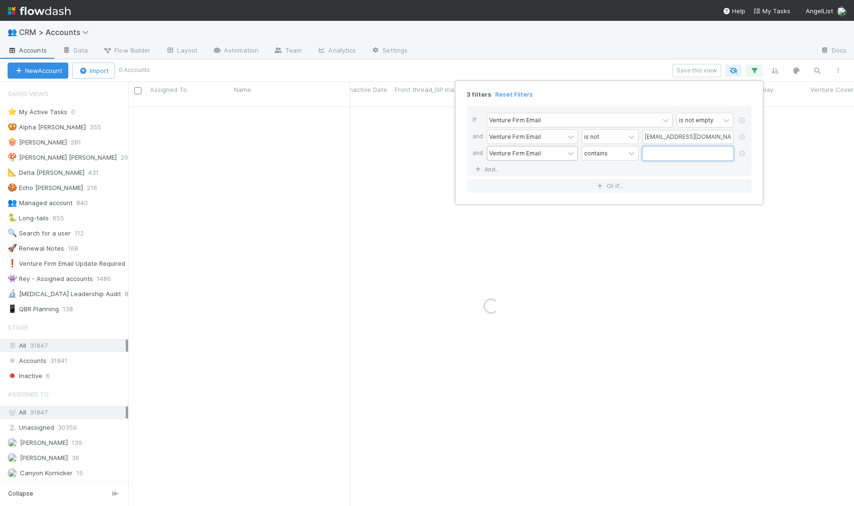
click at [670, 154] on input "text" at bounding box center [687, 154] width 91 height 14
type input "geniusventures"
click at [515, 59] on div "3 filters Reset Filters If Venture Firm Email is not empty and Venture Firm Ema…" at bounding box center [427, 253] width 854 height 506
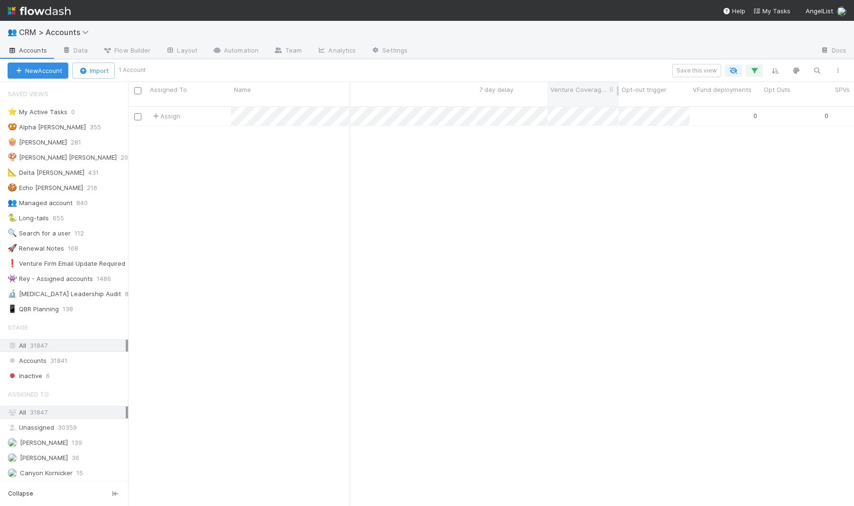
scroll to position [0, 0]
click at [538, 136] on div at bounding box center [427, 253] width 854 height 506
click at [670, 67] on icon "button" at bounding box center [753, 70] width 9 height 9
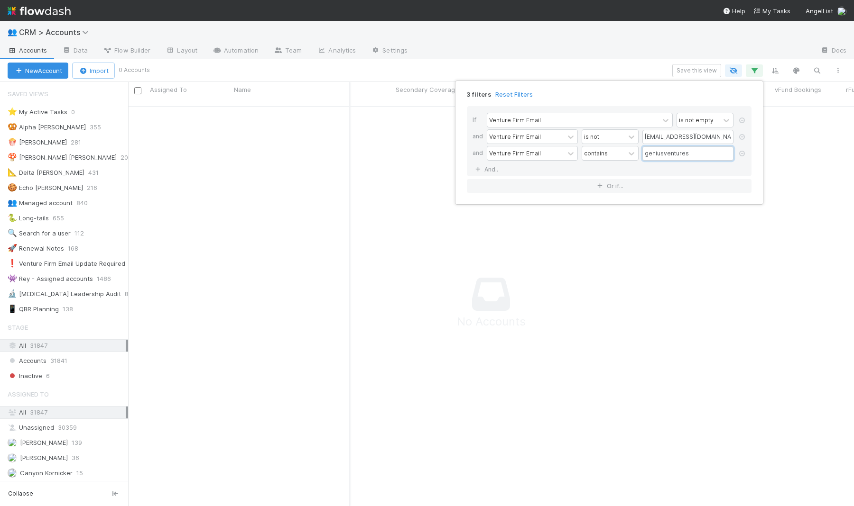
click at [654, 149] on input "geniusventures" at bounding box center [687, 154] width 91 height 14
type input "antidote"
click at [646, 103] on div "If Venture Firm Email is not empty and Venture Firm Email is not lead@angellist…" at bounding box center [609, 150] width 300 height 102
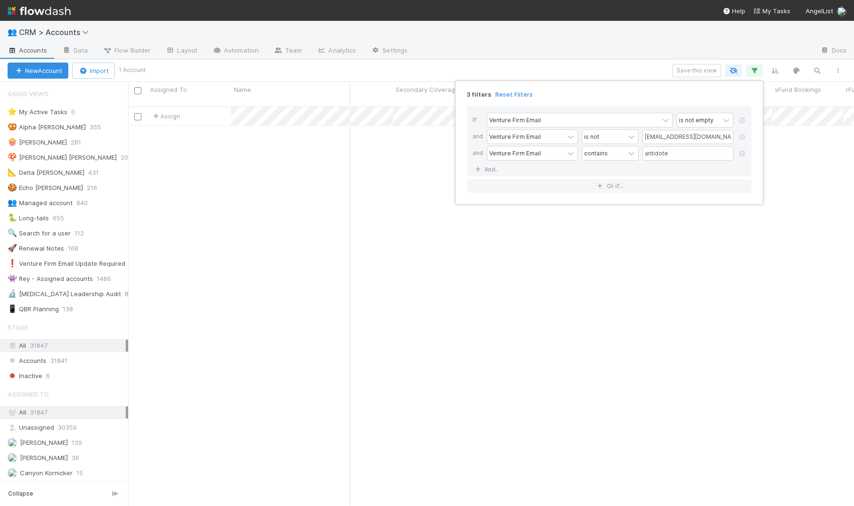
click at [364, 214] on div "3 filters Reset Filters If Venture Firm Email is not empty and Venture Firm Ema…" at bounding box center [427, 253] width 854 height 506
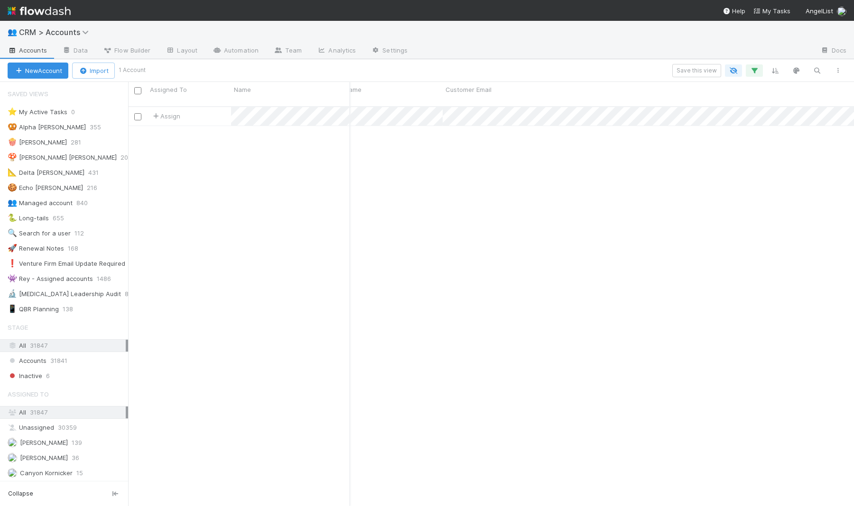
scroll to position [0, 499]
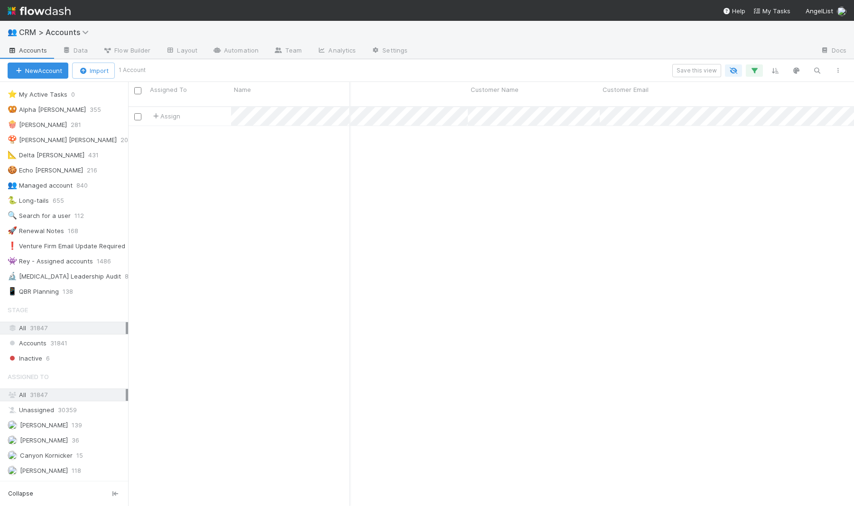
click at [58, 368] on div "Assigned To" at bounding box center [64, 377] width 128 height 19
click at [55, 353] on div "Inactive 6" at bounding box center [68, 359] width 120 height 12
click at [670, 69] on icon "button" at bounding box center [753, 70] width 9 height 9
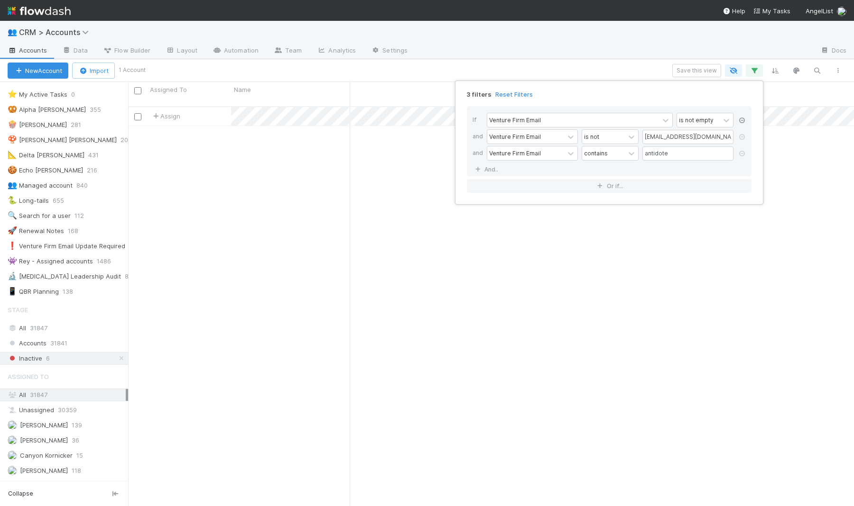
click at [670, 119] on icon at bounding box center [741, 121] width 9 height 6
type input "antidote"
click at [670, 119] on icon at bounding box center [741, 121] width 9 height 6
type input "antidote"
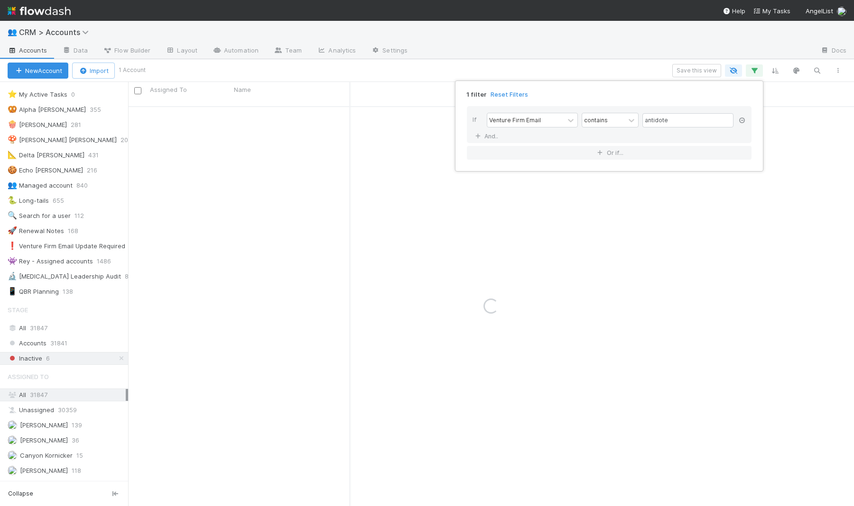
click at [670, 119] on icon at bounding box center [741, 121] width 9 height 6
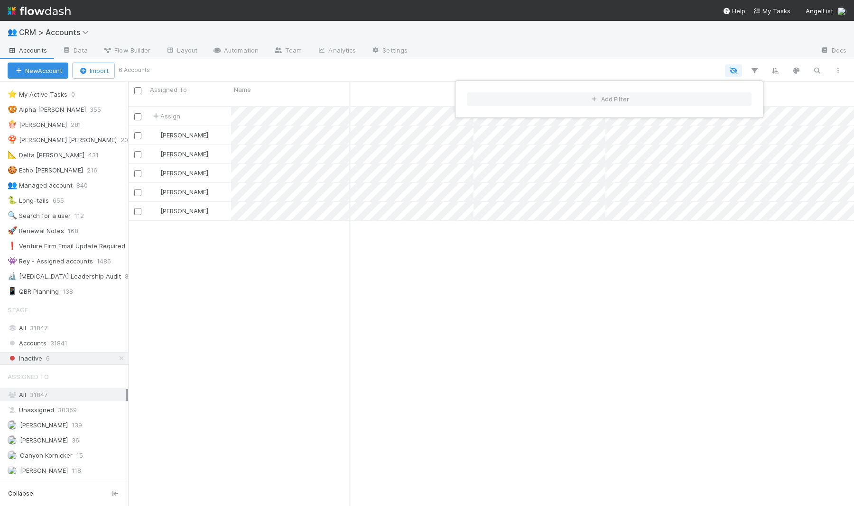
click at [622, 59] on div "Add Filter" at bounding box center [427, 253] width 854 height 506
click at [168, 107] on div "Add Filter" at bounding box center [427, 253] width 854 height 506
click at [164, 111] on span "Assign" at bounding box center [165, 115] width 29 height 9
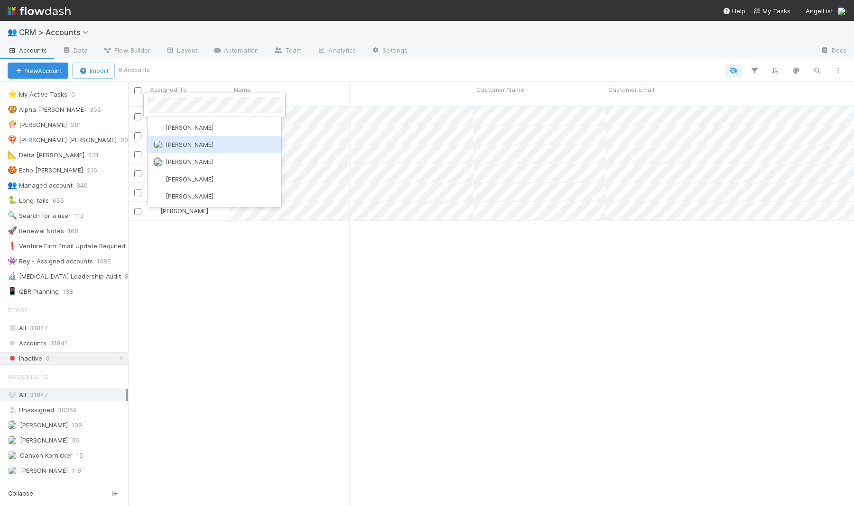
click at [220, 143] on div "Sam Josephson" at bounding box center [214, 144] width 134 height 17
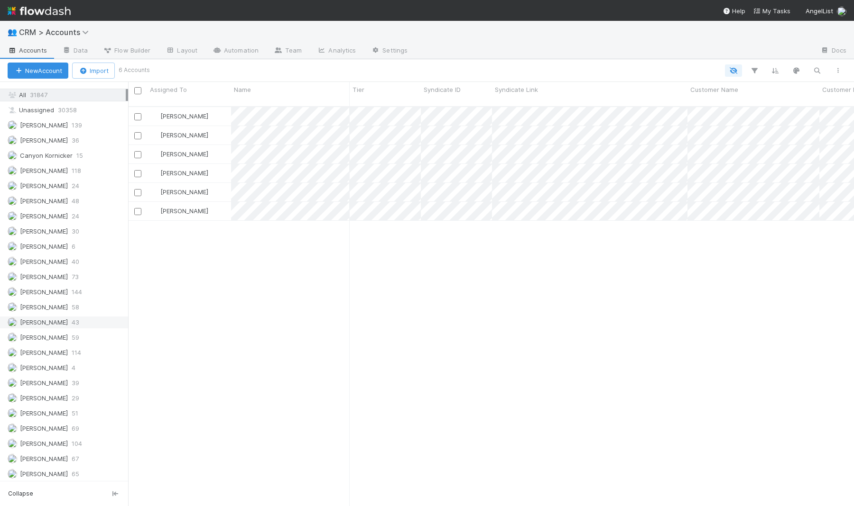
scroll to position [345, 0]
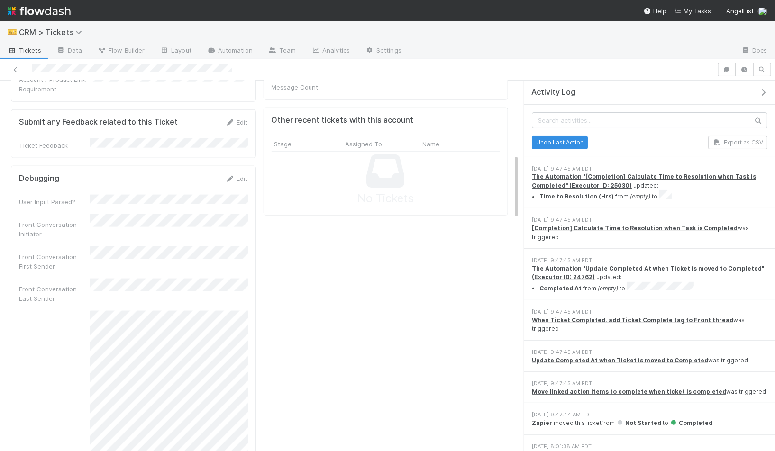
scroll to position [435, 0]
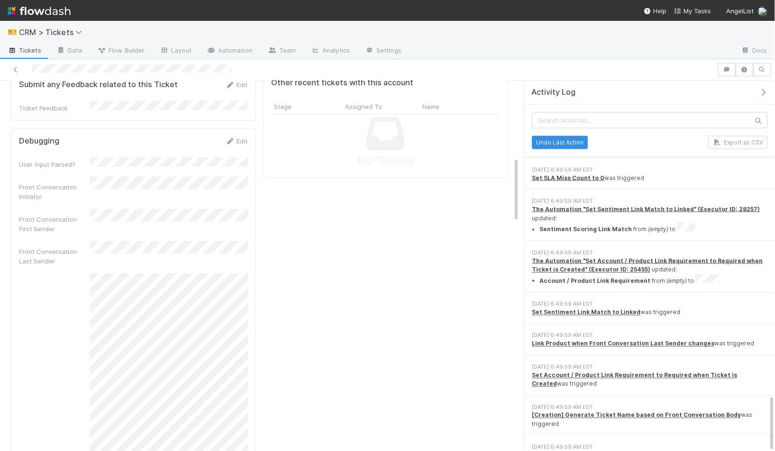
scroll to position [2040, 0]
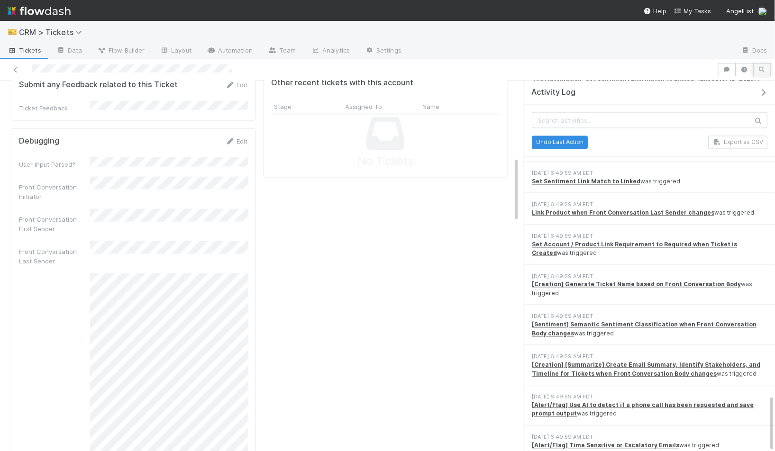
click at [760, 68] on icon "button" at bounding box center [762, 70] width 9 height 6
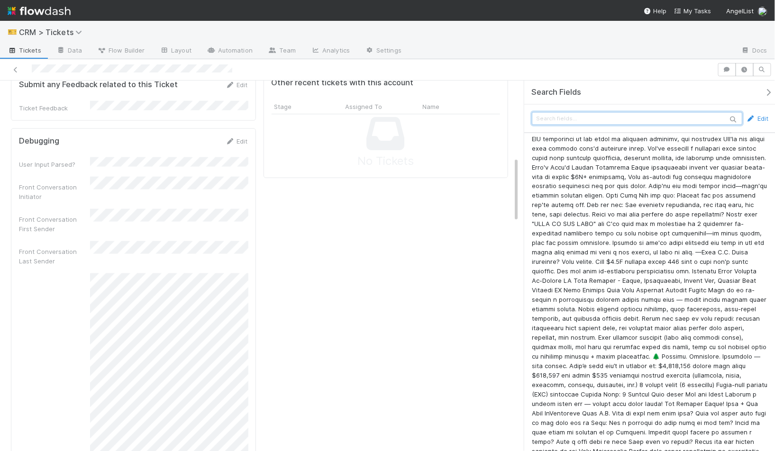
click at [658, 115] on input "text" at bounding box center [637, 118] width 211 height 13
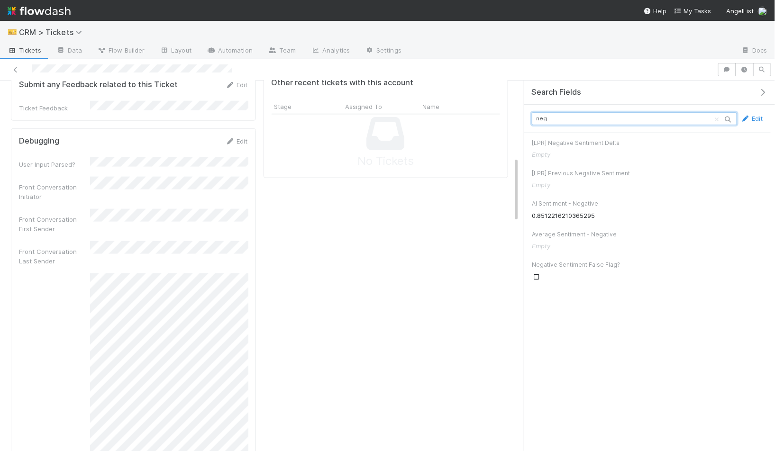
scroll to position [0, 0]
type input "negati"
click at [746, 67] on icon "button" at bounding box center [744, 70] width 9 height 6
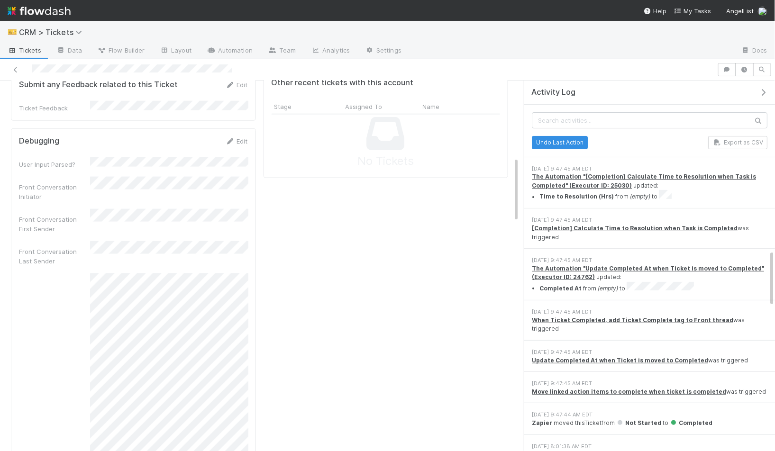
scroll to position [1316, 0]
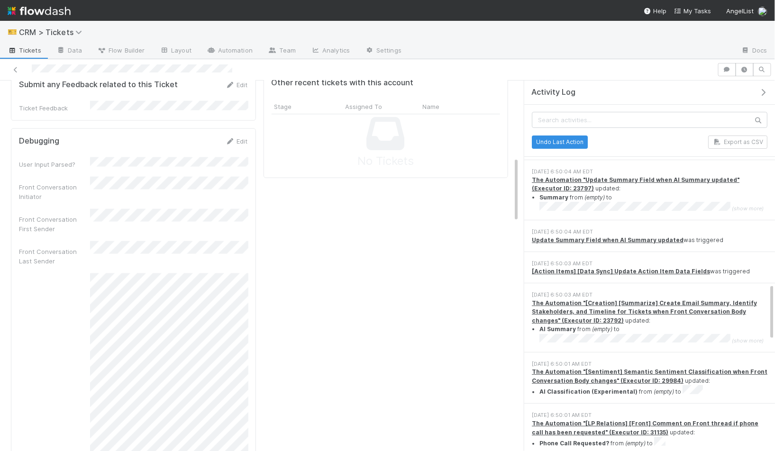
click at [446, 35] on div "🎫 CRM > Tickets" at bounding box center [387, 32] width 775 height 23
